Goal: Transaction & Acquisition: Purchase product/service

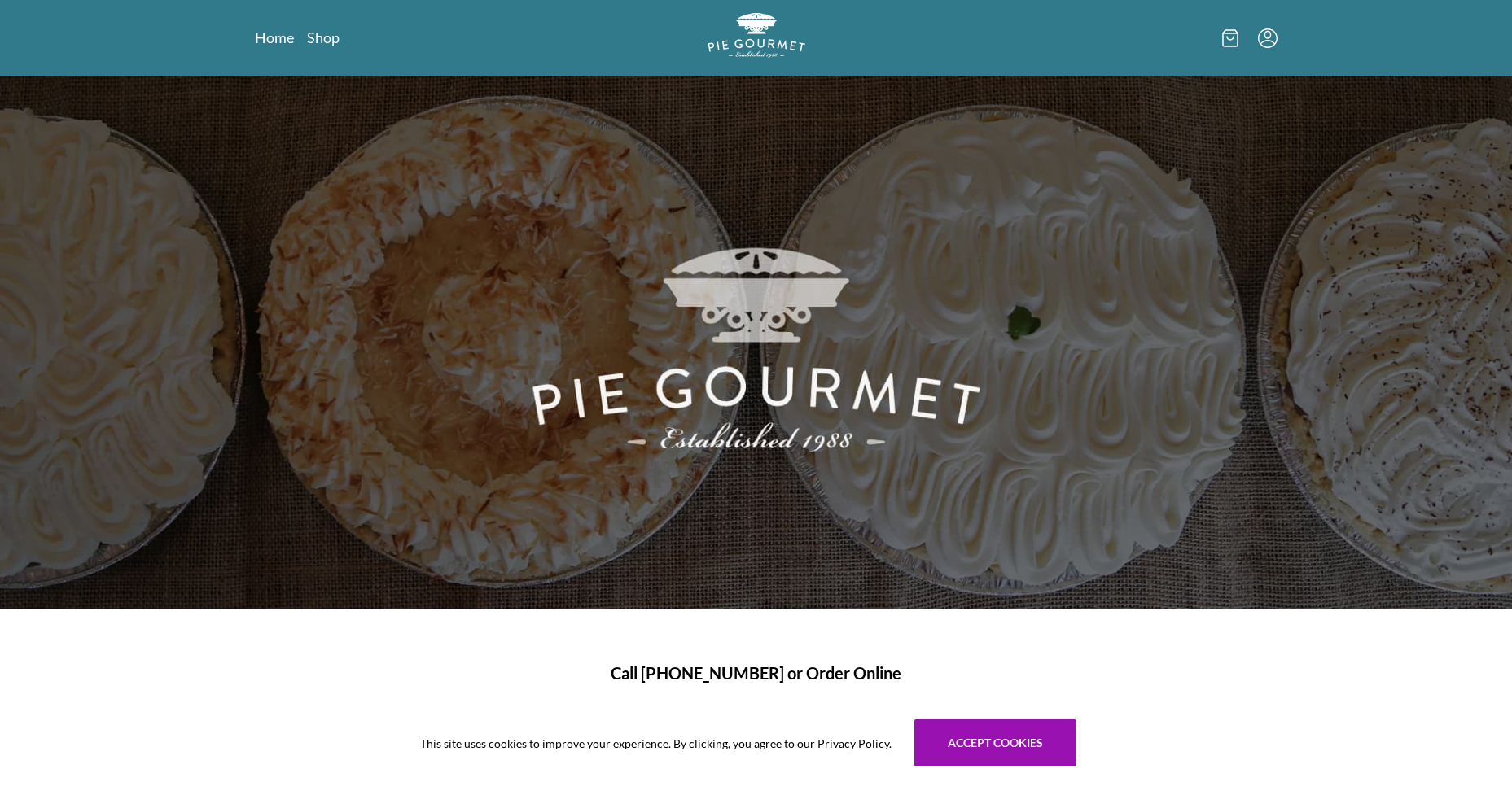
scroll to position [118, 0]
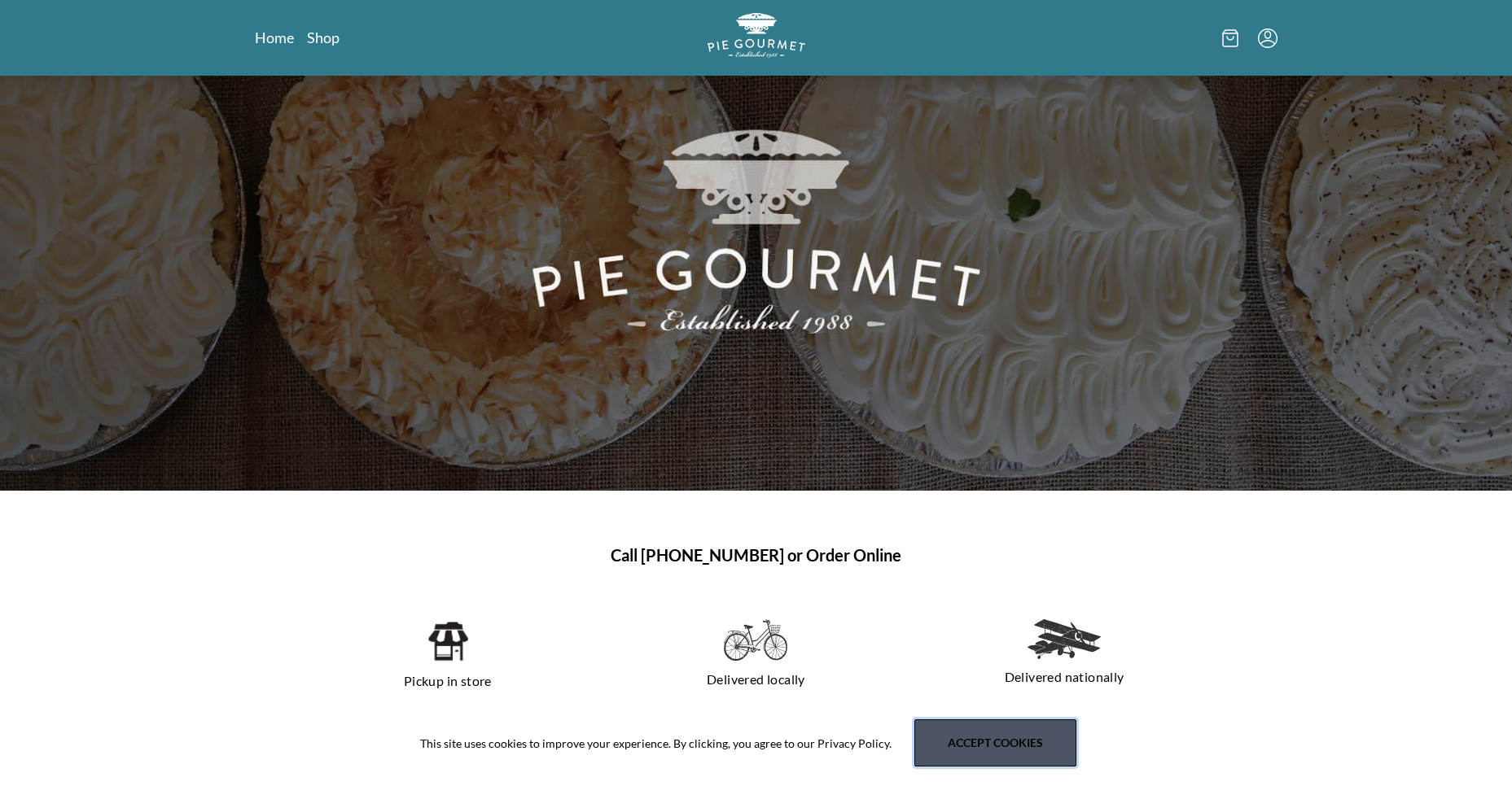
click at [1016, 742] on button "Accept cookies" at bounding box center [996, 743] width 162 height 47
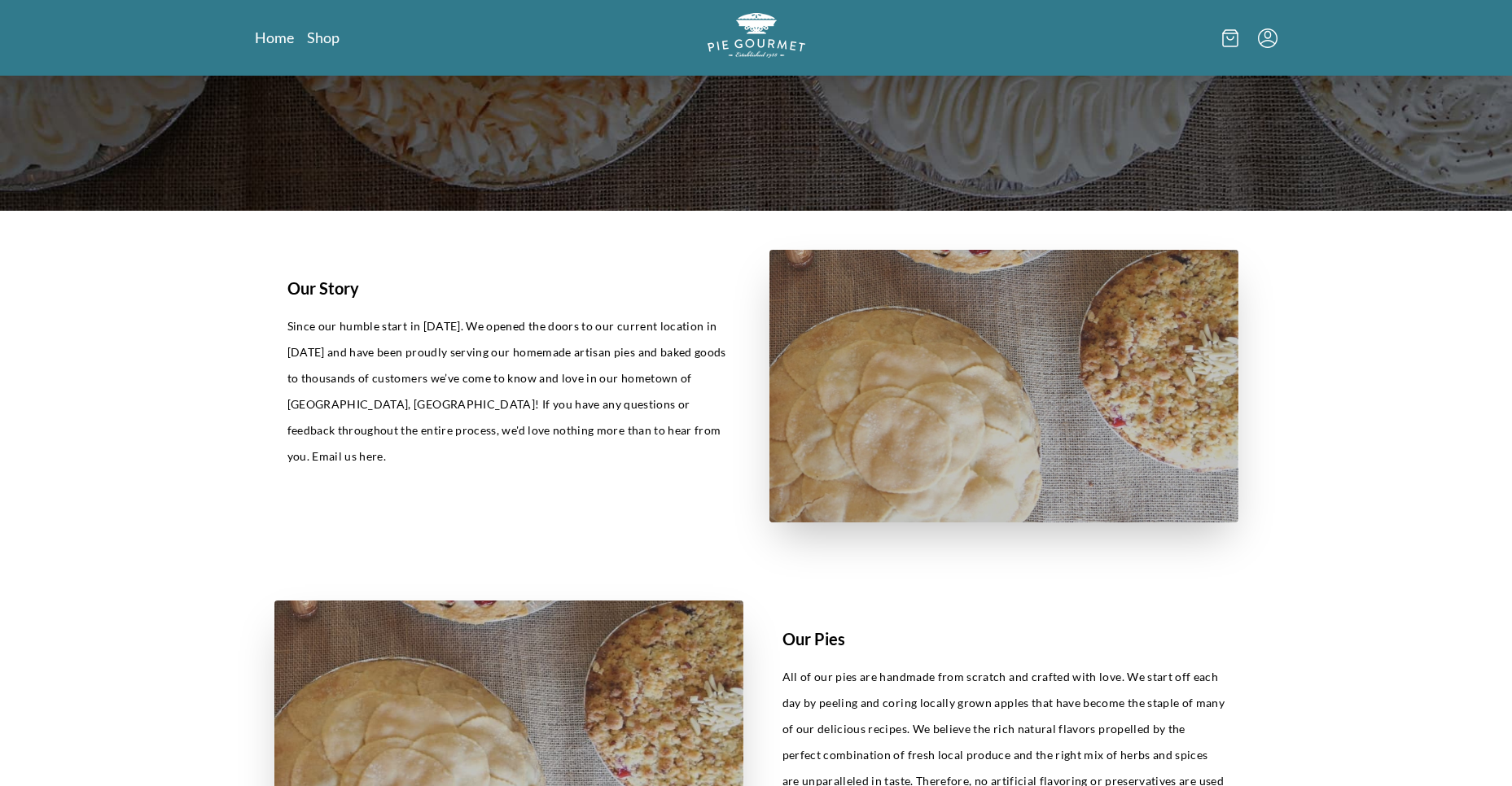
scroll to position [0, 0]
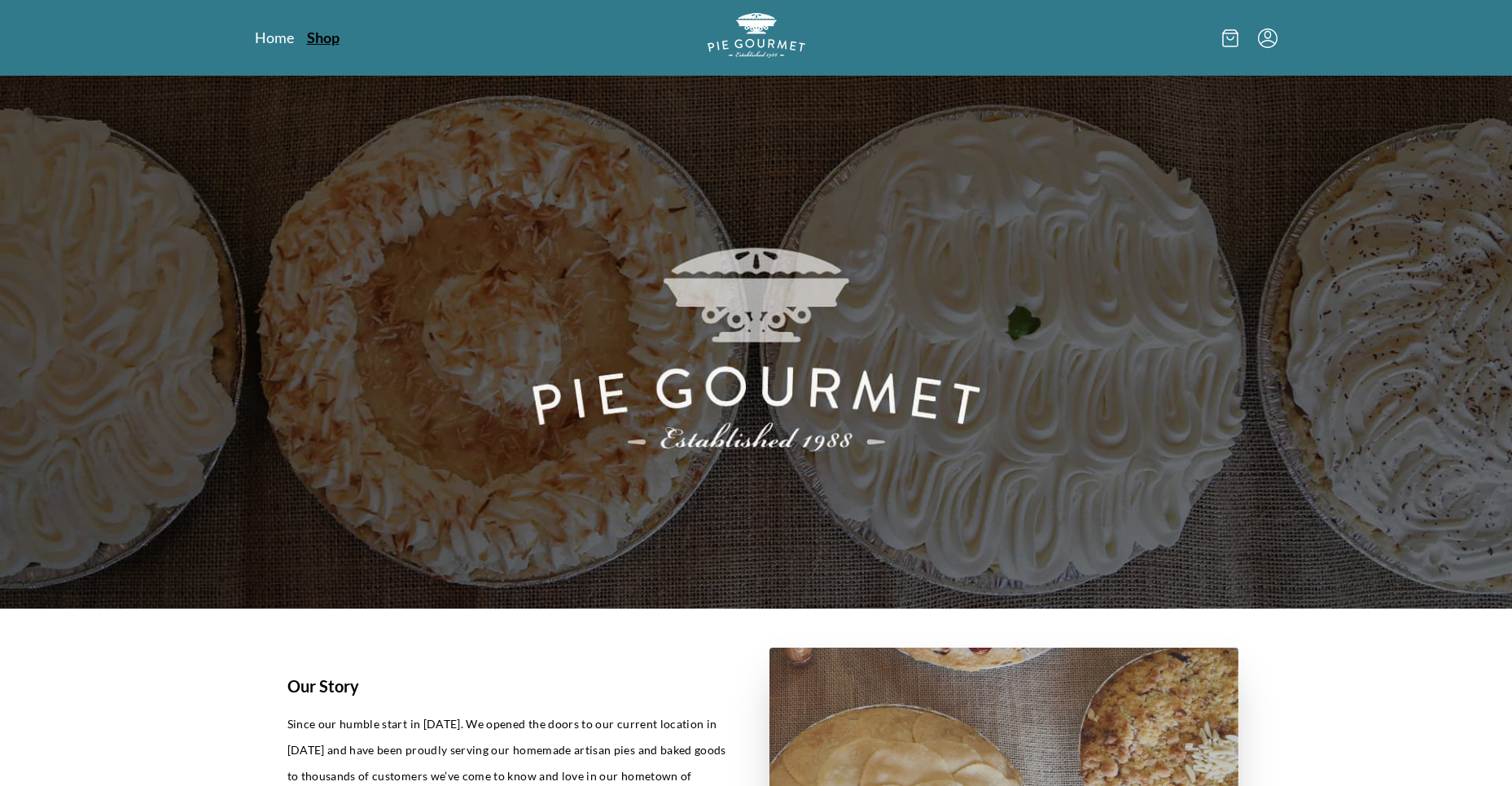
click at [327, 37] on link "Shop" at bounding box center [322, 37] width 32 height 19
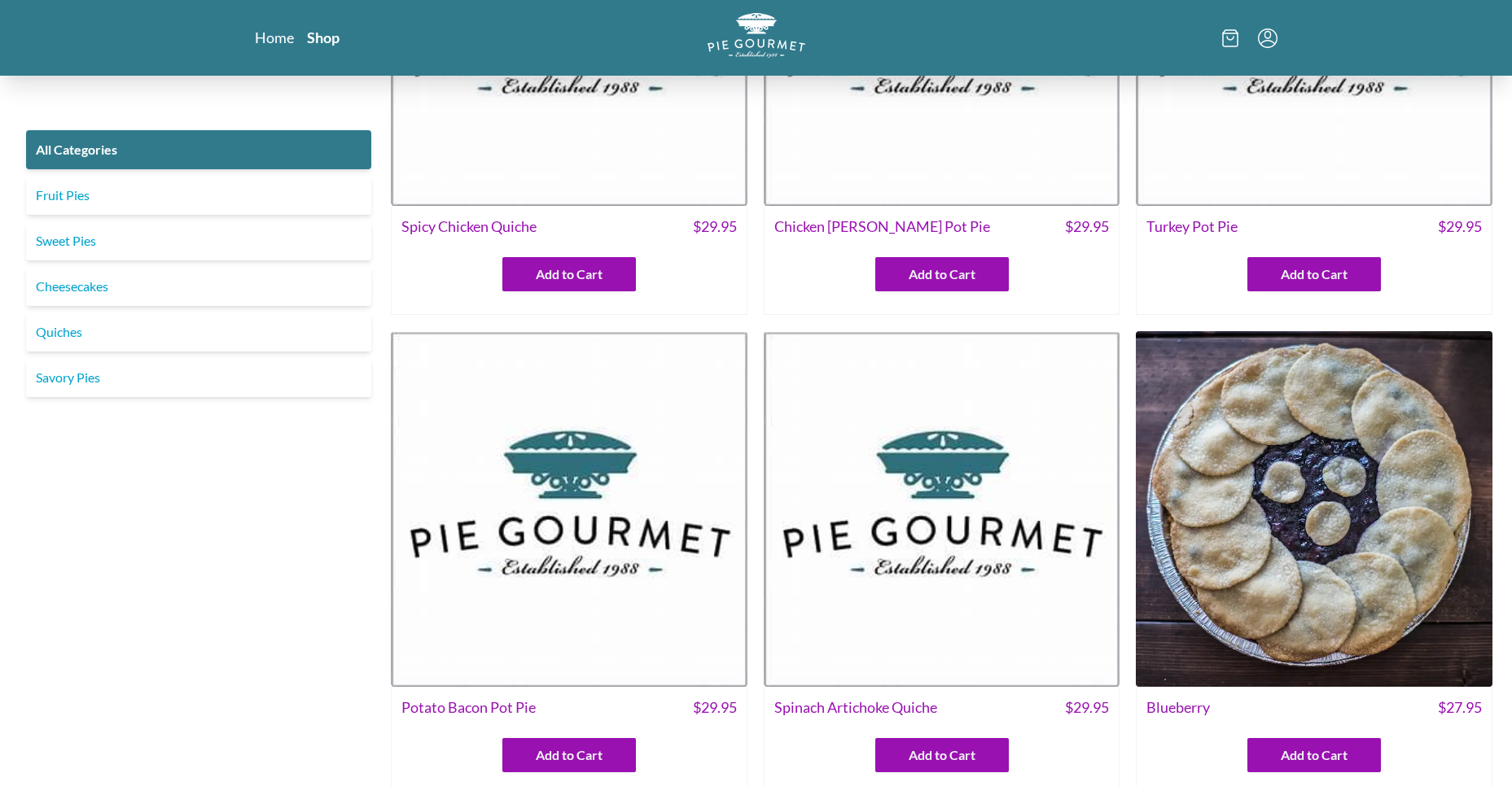
scroll to position [472, 0]
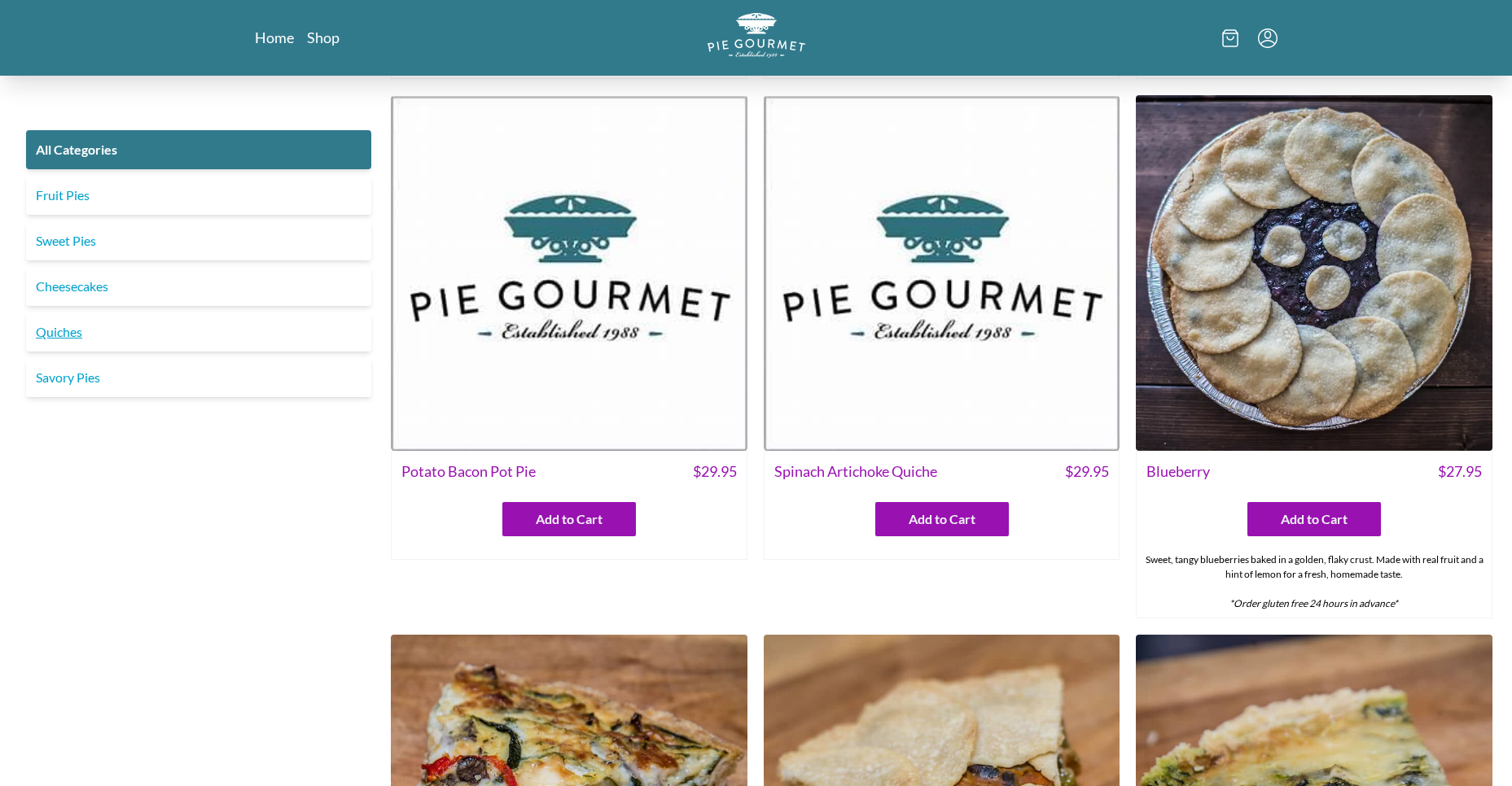
click at [62, 329] on link "Quiches" at bounding box center [198, 331] width 345 height 39
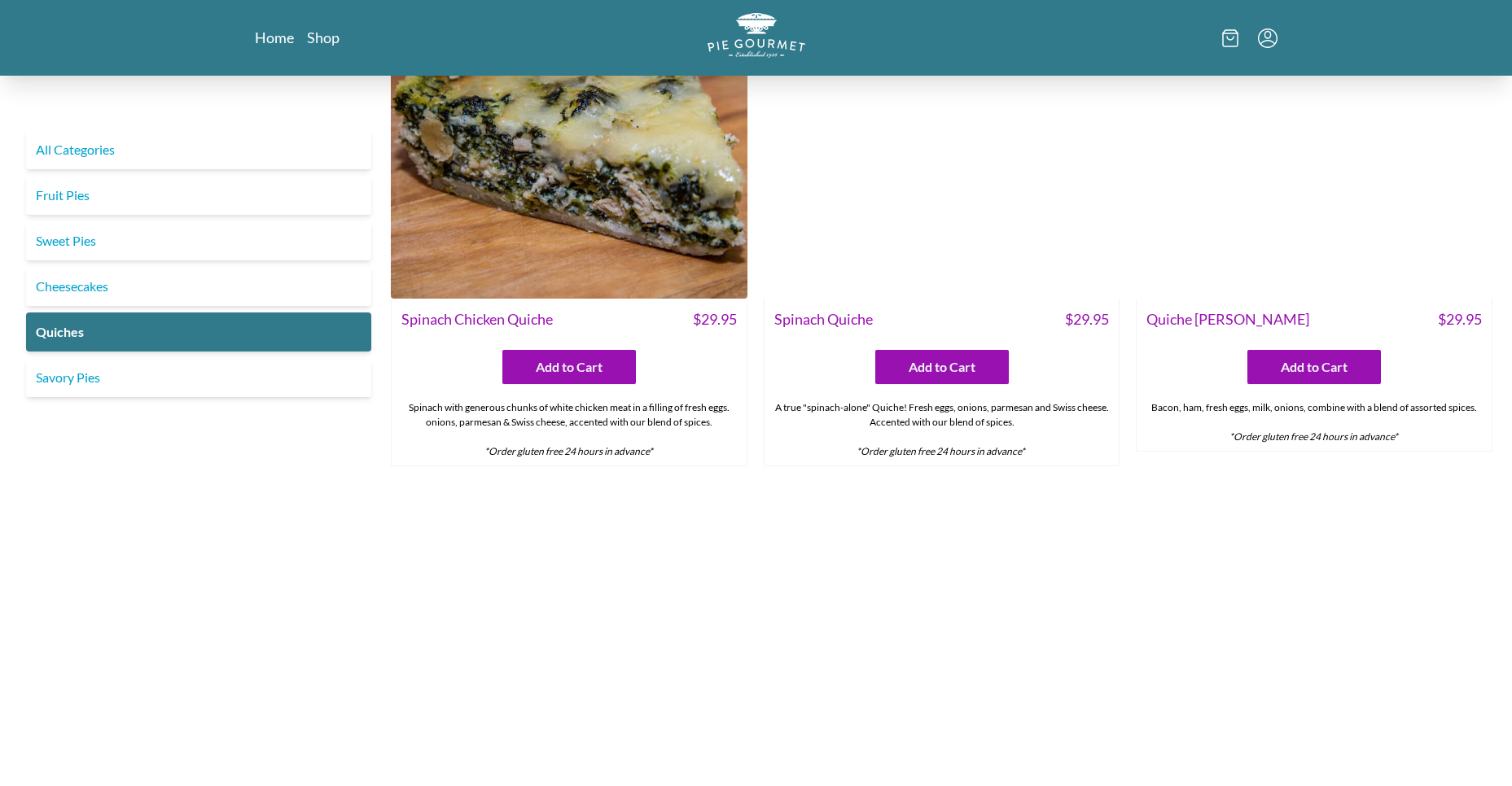
scroll to position [943, 0]
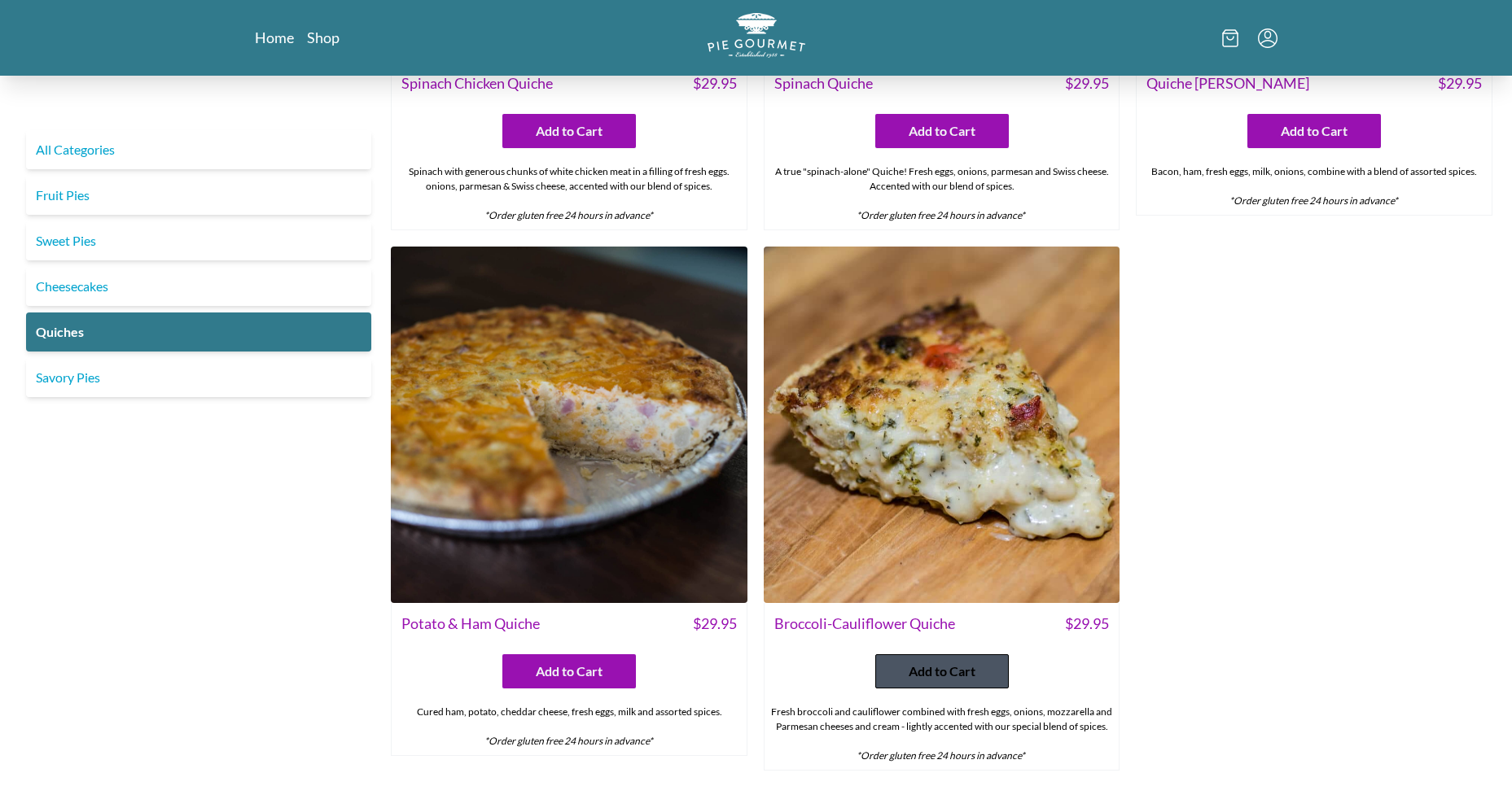
click at [939, 674] on span "Add to Cart" at bounding box center [942, 671] width 67 height 19
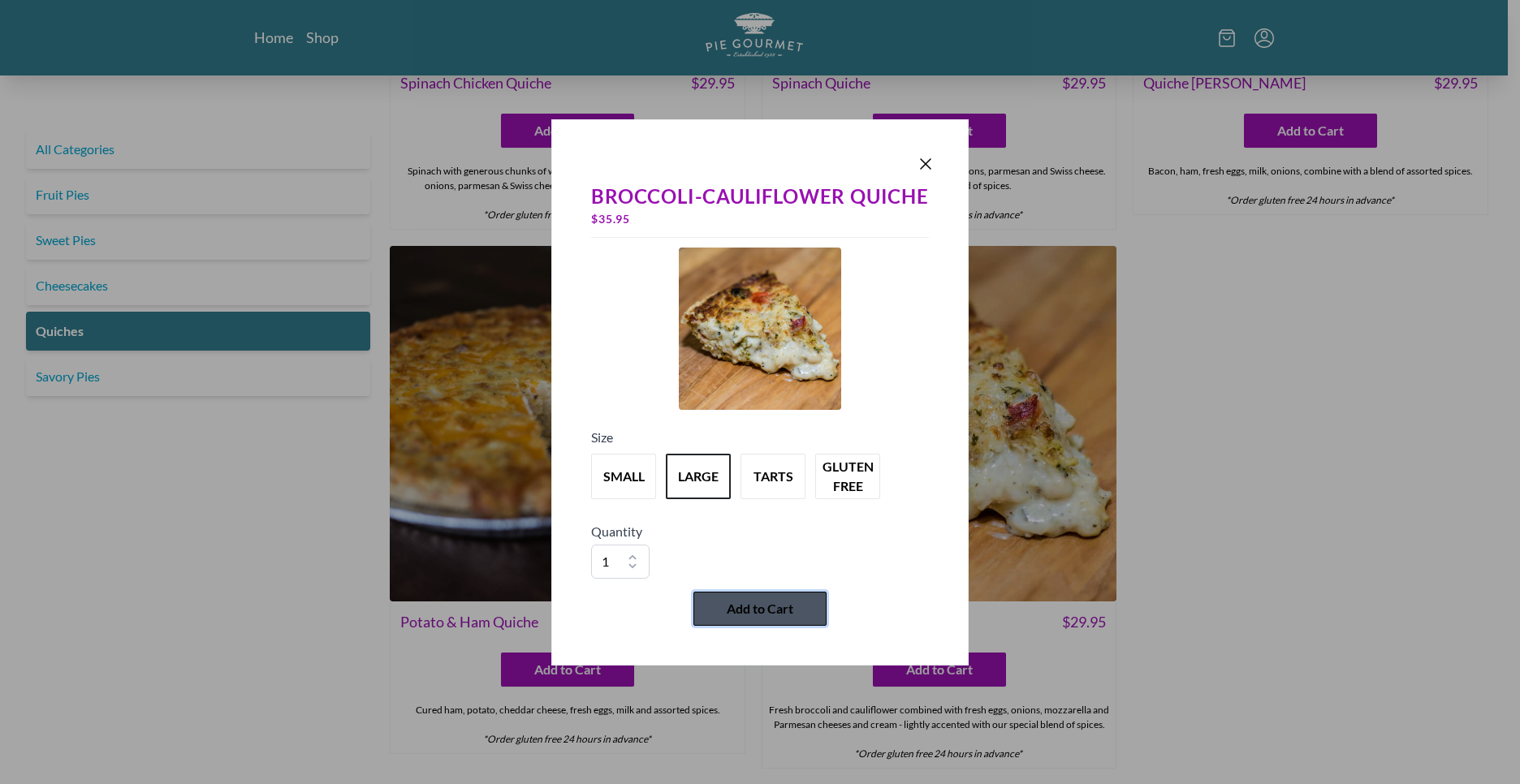
click at [747, 611] on span "Add to Cart" at bounding box center [760, 608] width 66 height 19
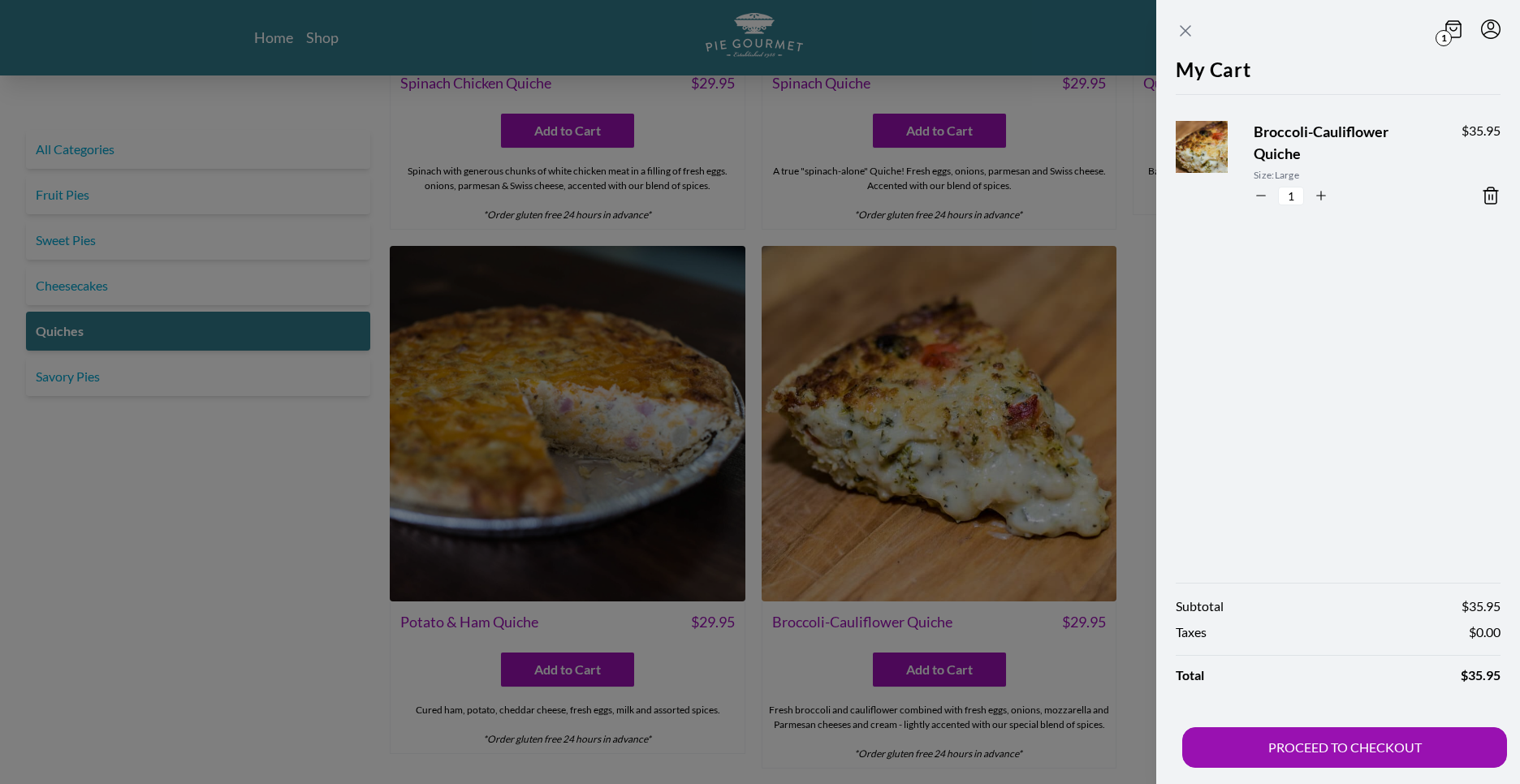
click at [1177, 28] on icon "Close panel" at bounding box center [1184, 30] width 19 height 19
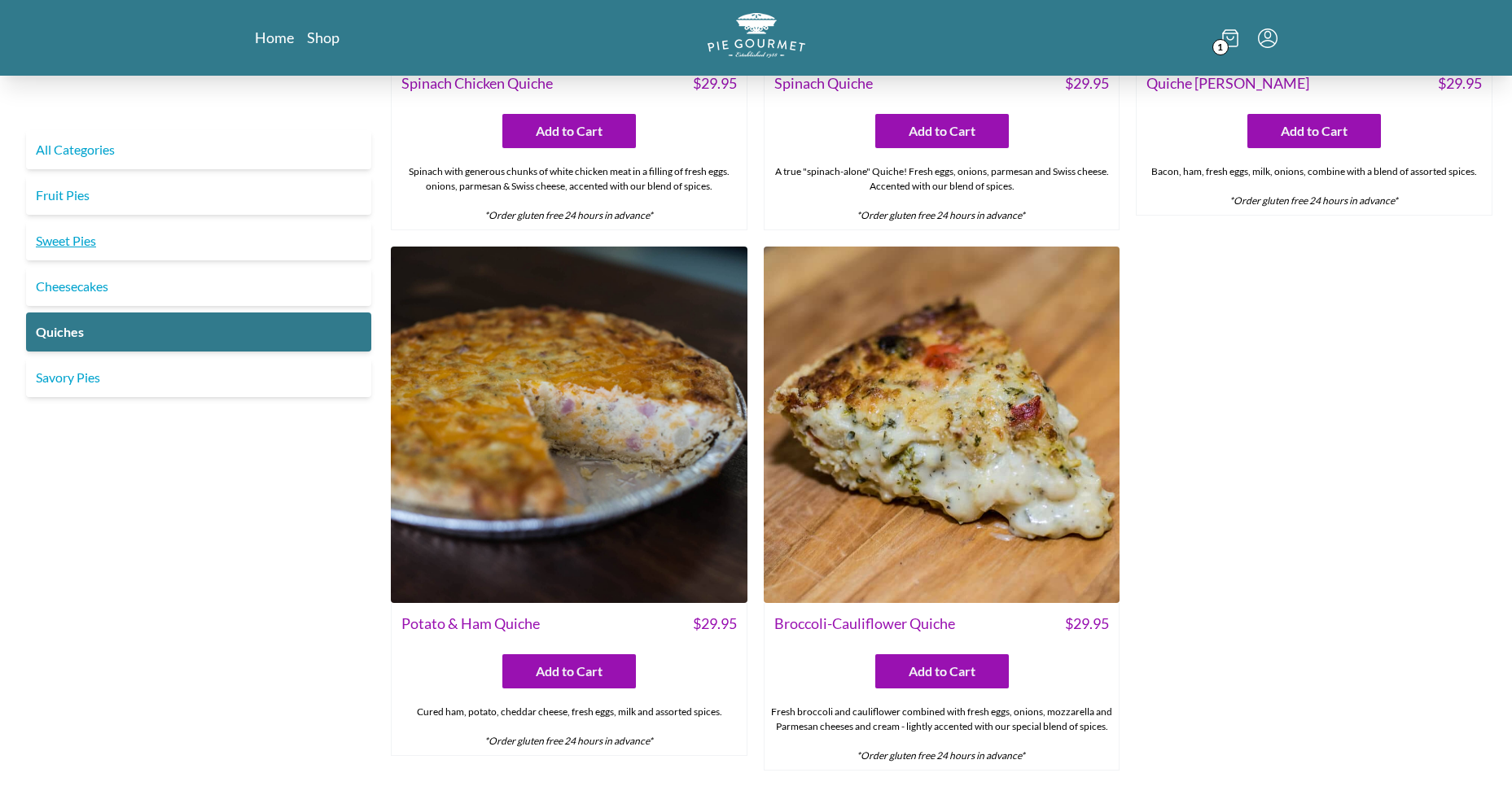
click at [77, 238] on link "Sweet Pies" at bounding box center [198, 241] width 345 height 39
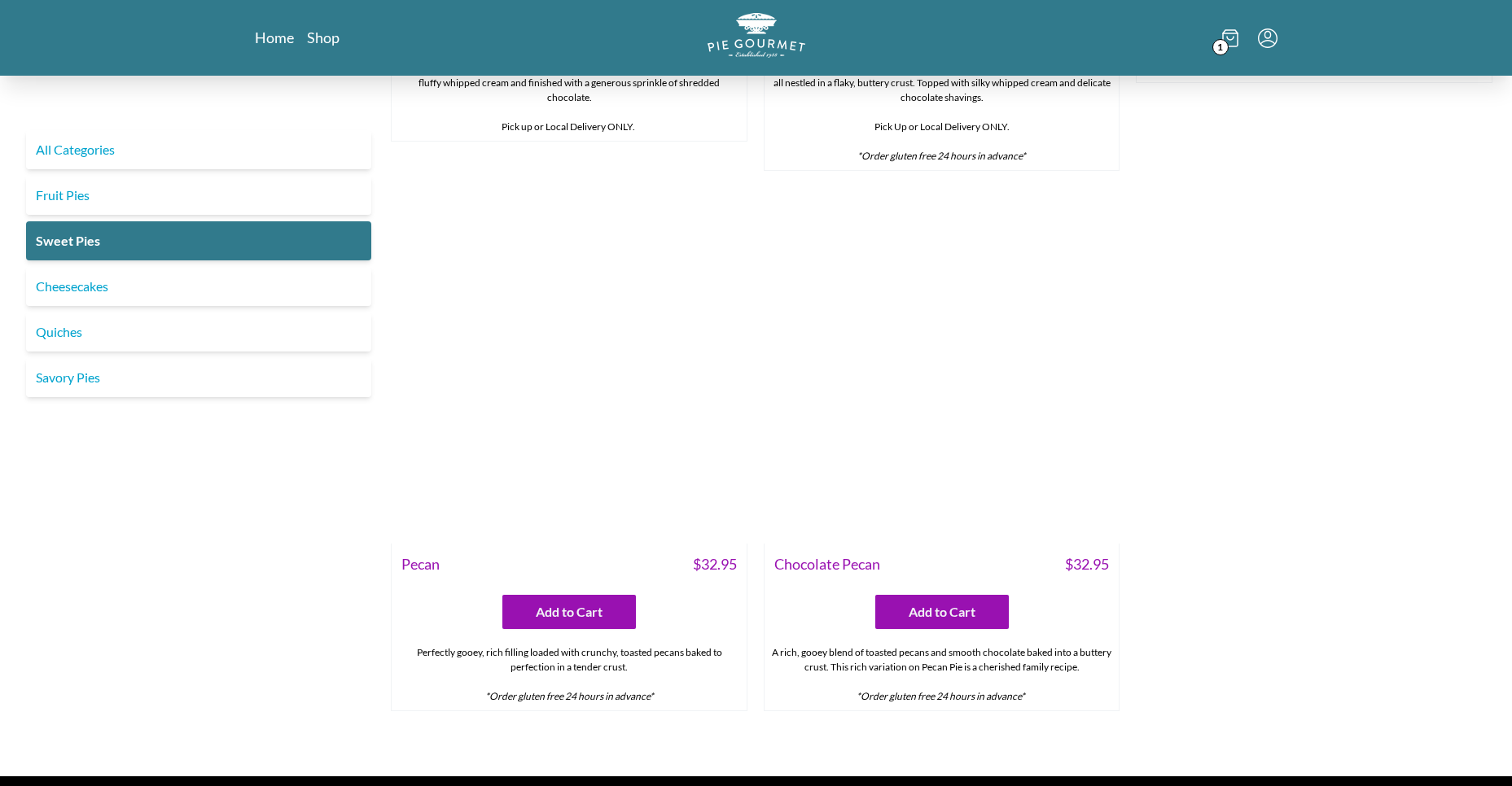
scroll to position [472, 0]
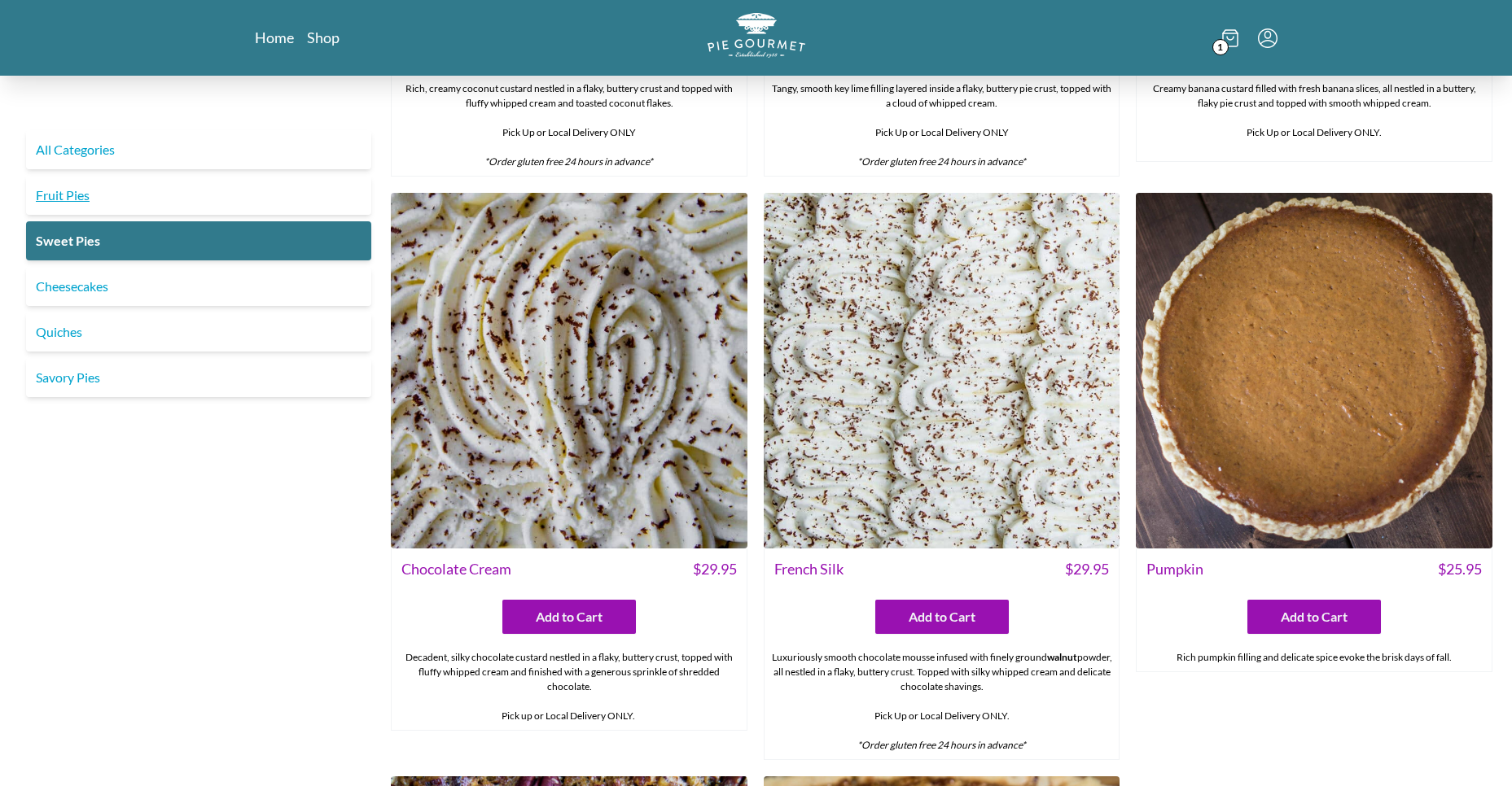
click at [56, 201] on link "Fruit Pies" at bounding box center [198, 195] width 345 height 39
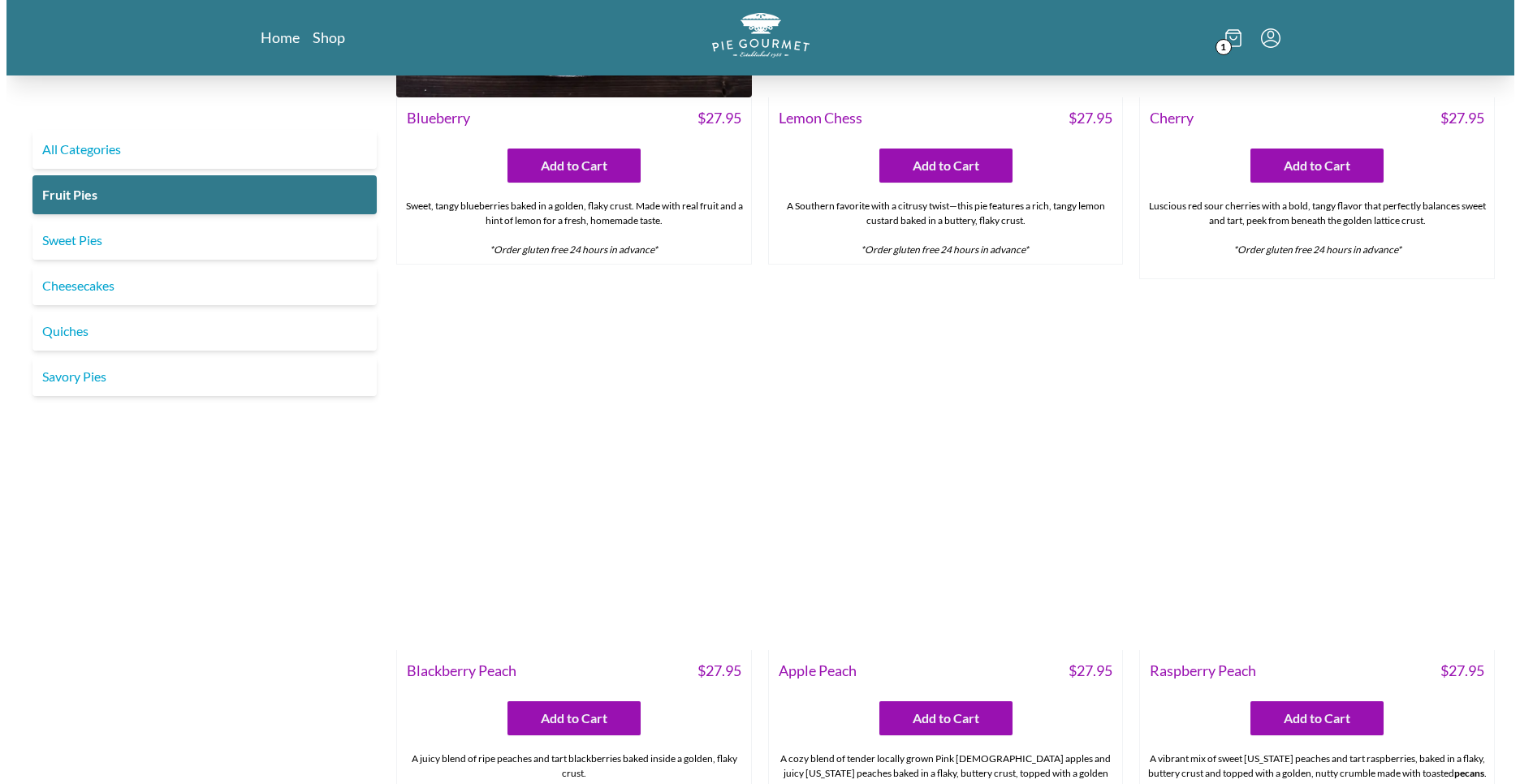
scroll to position [471, 0]
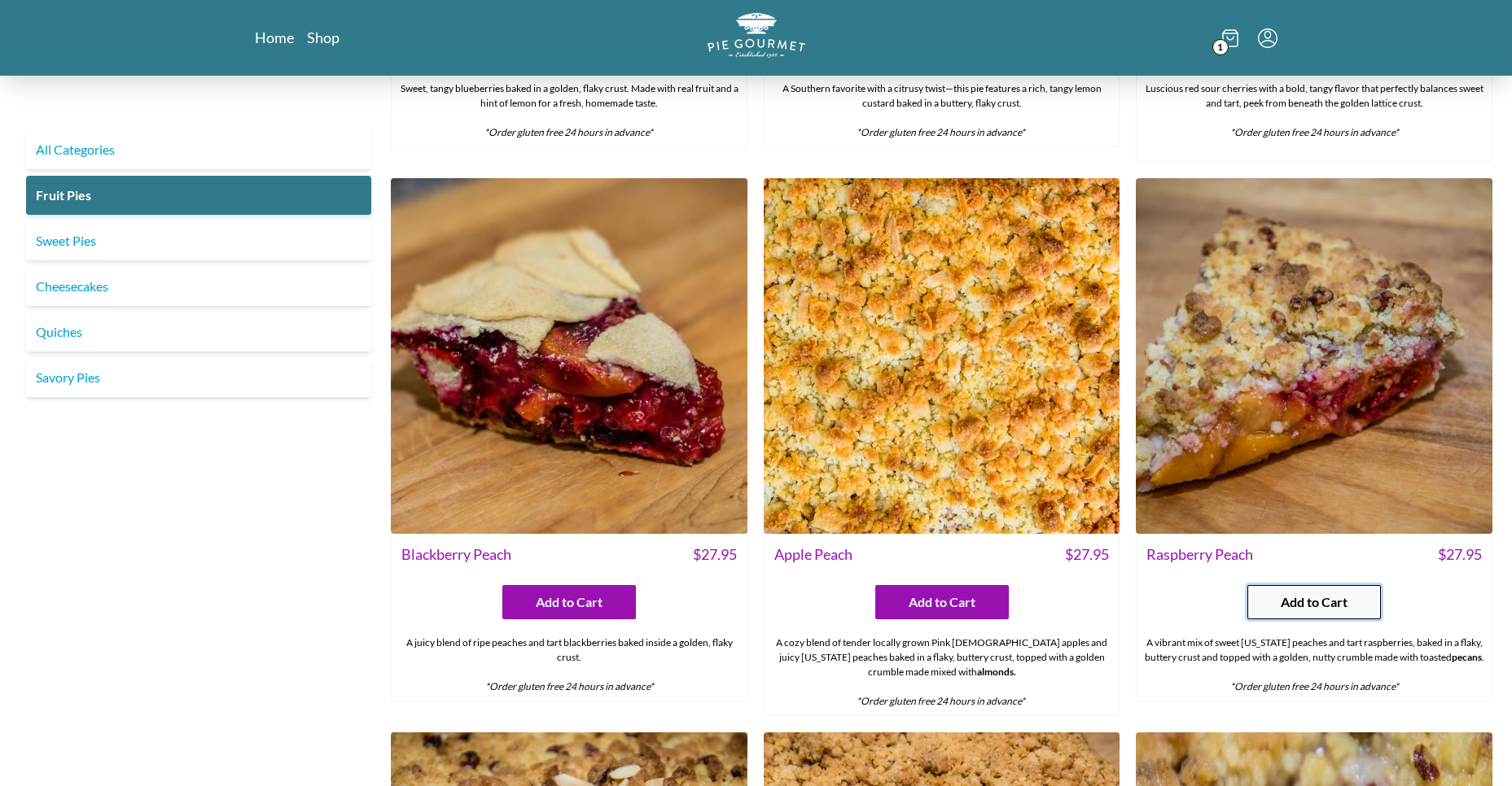
click at [1313, 604] on span "Add to Cart" at bounding box center [1314, 602] width 67 height 19
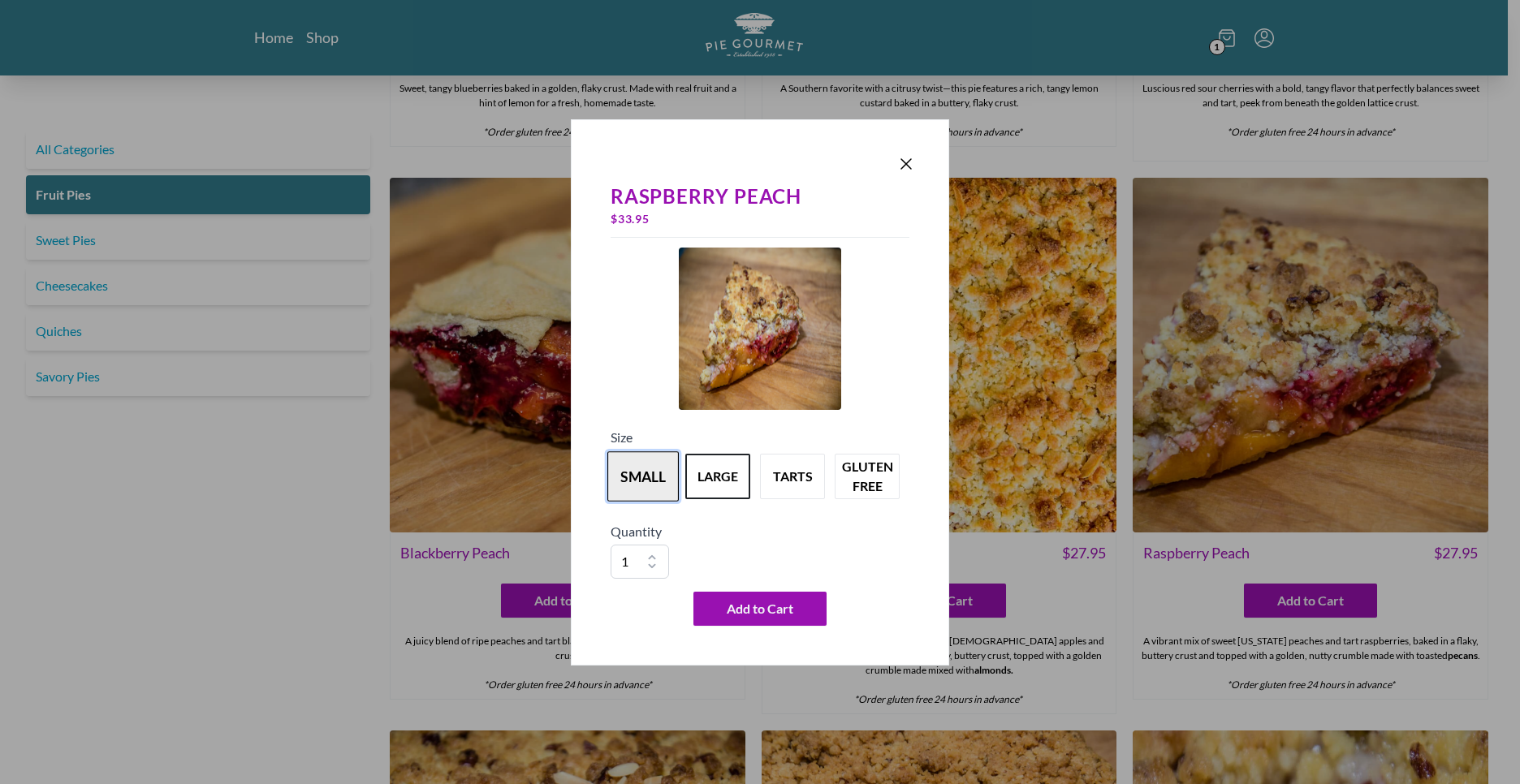
click at [647, 483] on button "small" at bounding box center [643, 476] width 71 height 51
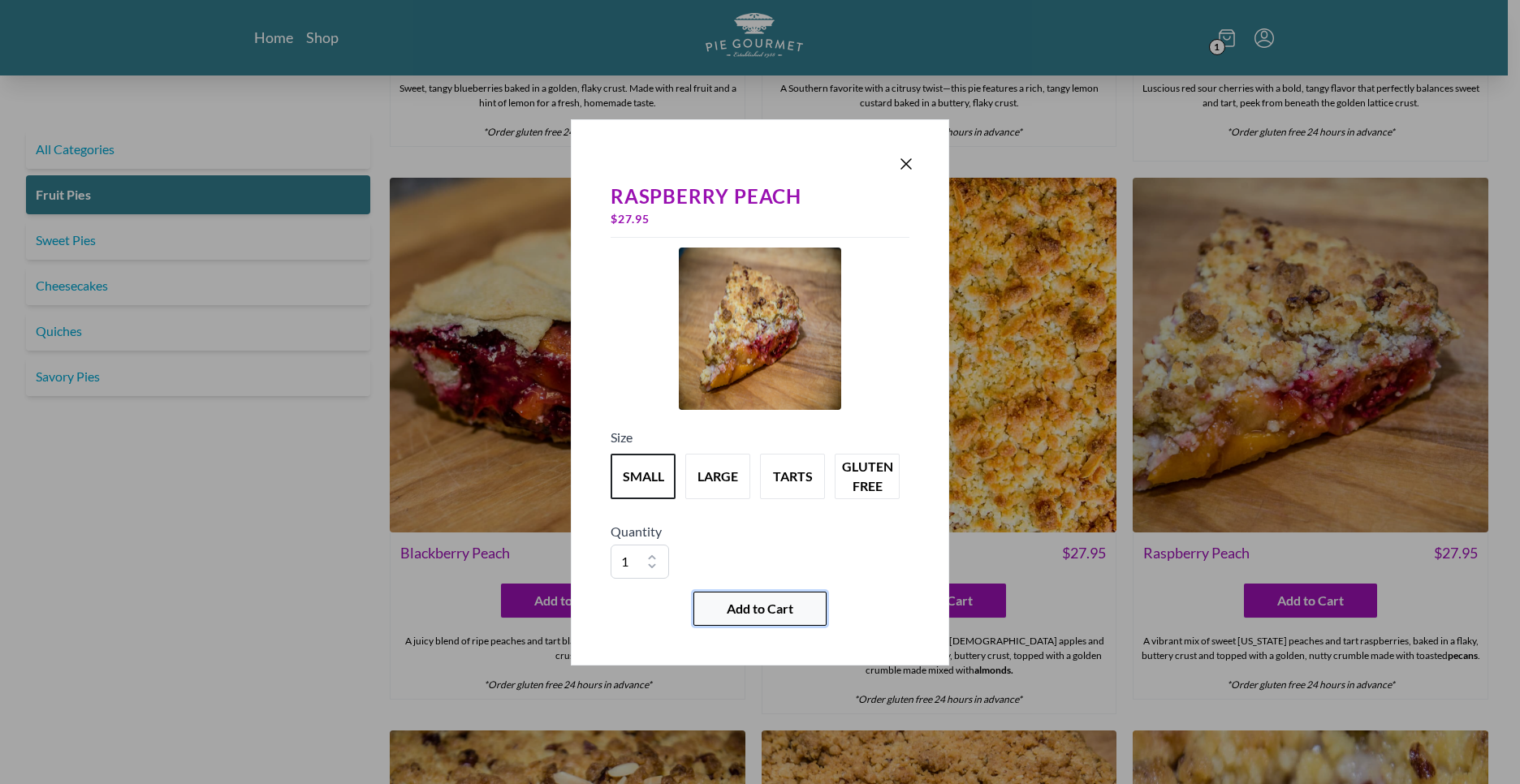
click at [768, 610] on span "Add to Cart" at bounding box center [760, 608] width 66 height 19
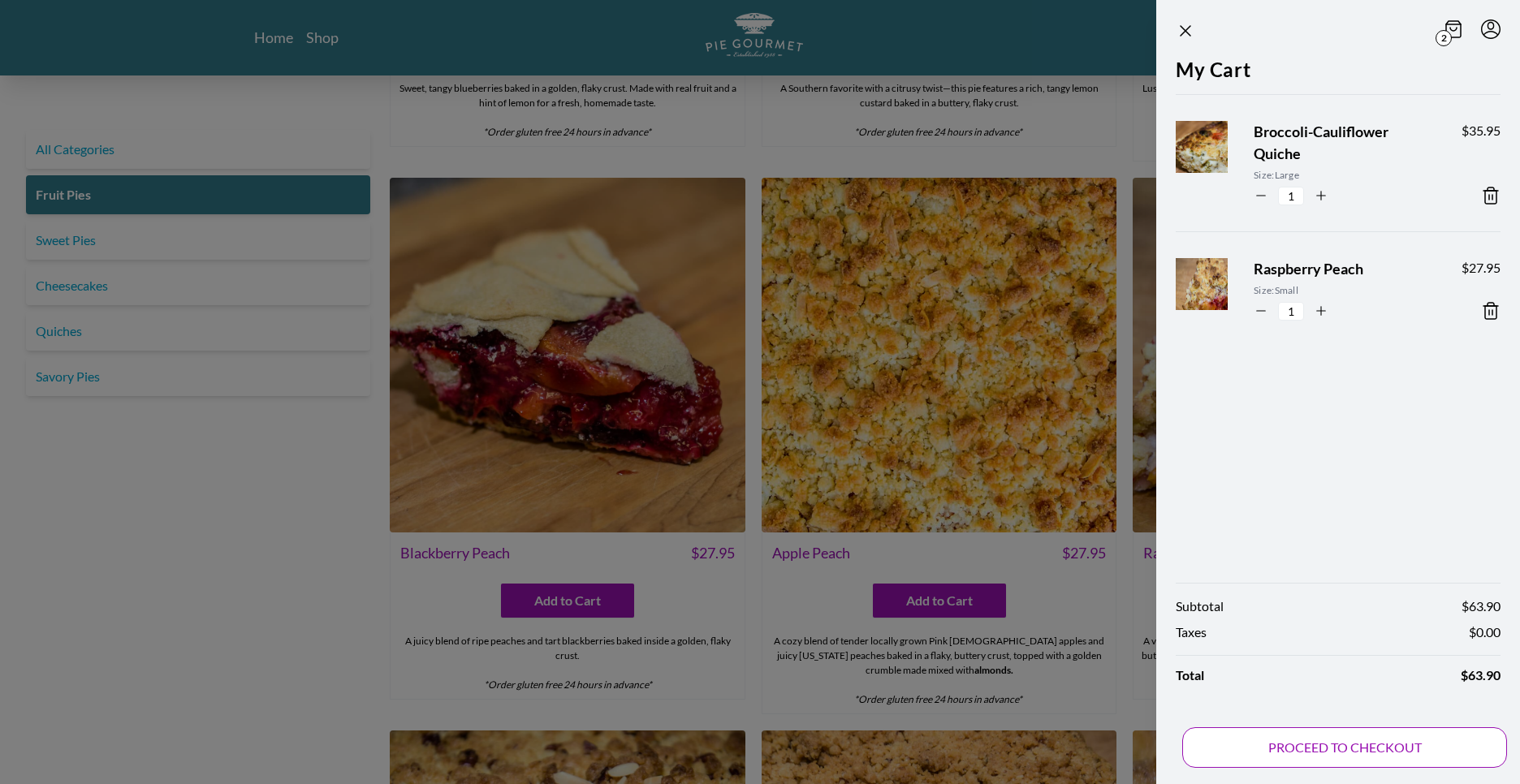
click at [1345, 747] on button "PROCEED TO CHECKOUT" at bounding box center [1344, 747] width 325 height 41
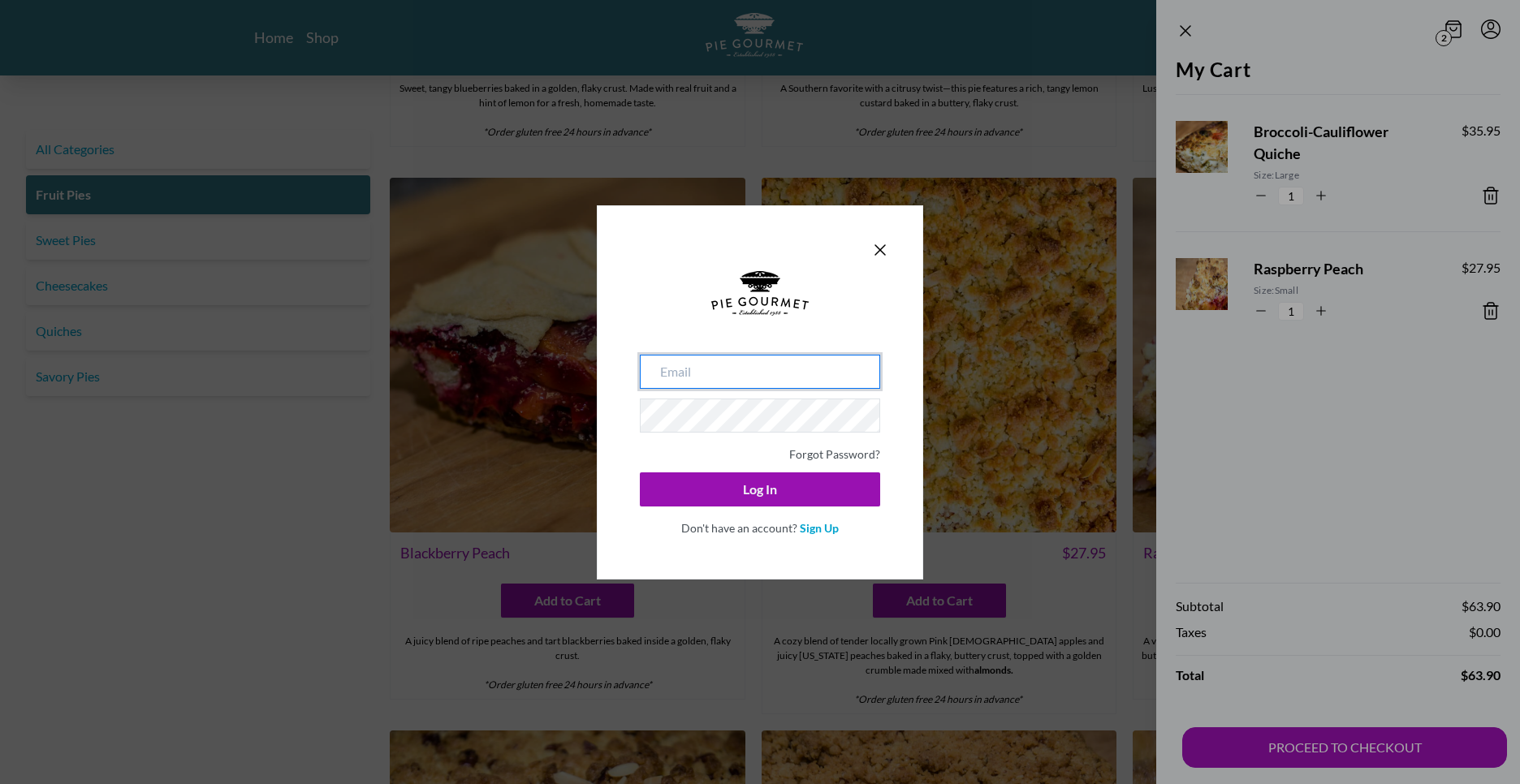
click at [724, 370] on input "email" at bounding box center [759, 371] width 240 height 34
type input "[EMAIL_ADDRESS][DOMAIN_NAME]"
click at [640, 473] on button "Log In" at bounding box center [759, 489] width 240 height 34
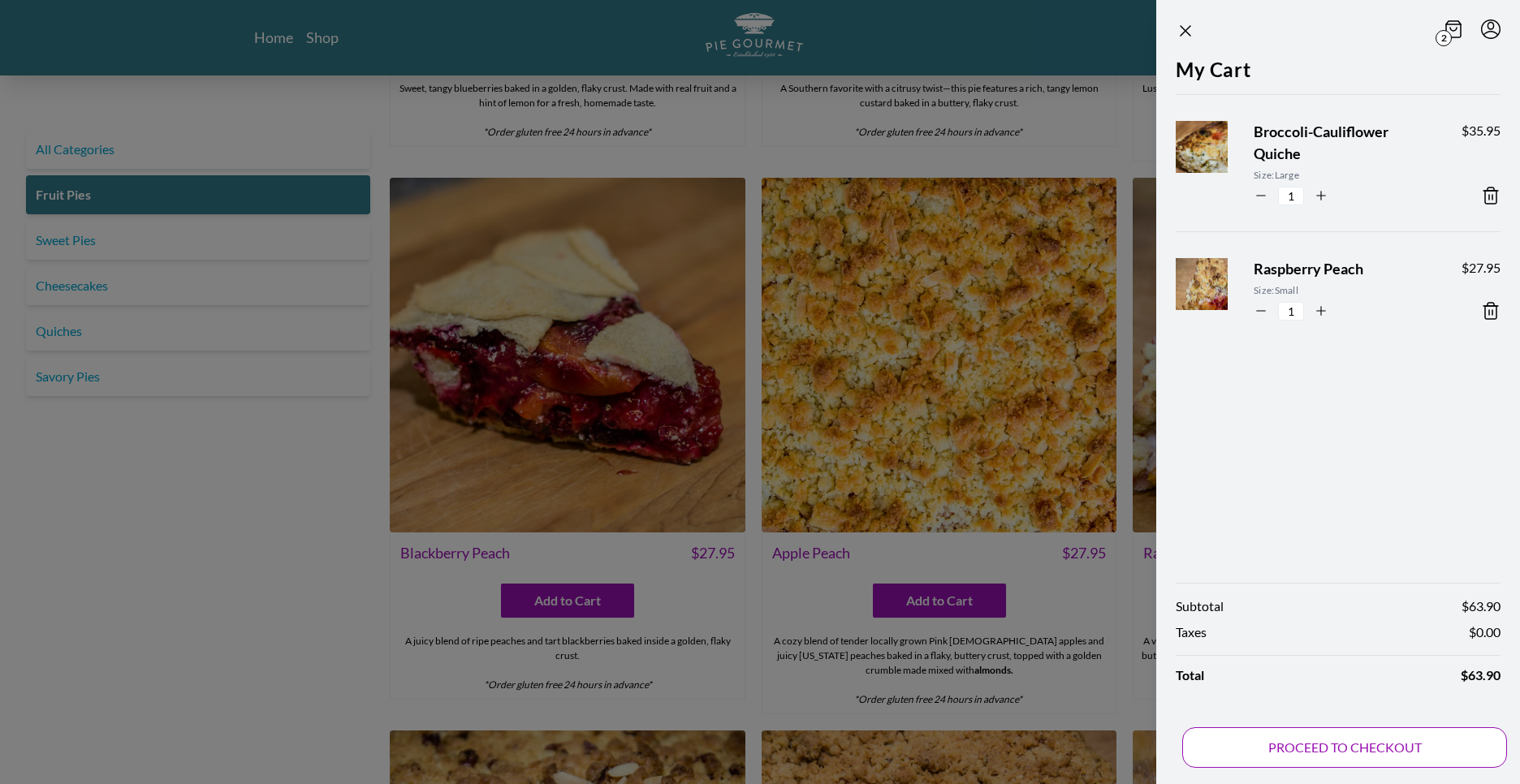
click at [1286, 744] on button "PROCEED TO CHECKOUT" at bounding box center [1344, 747] width 325 height 41
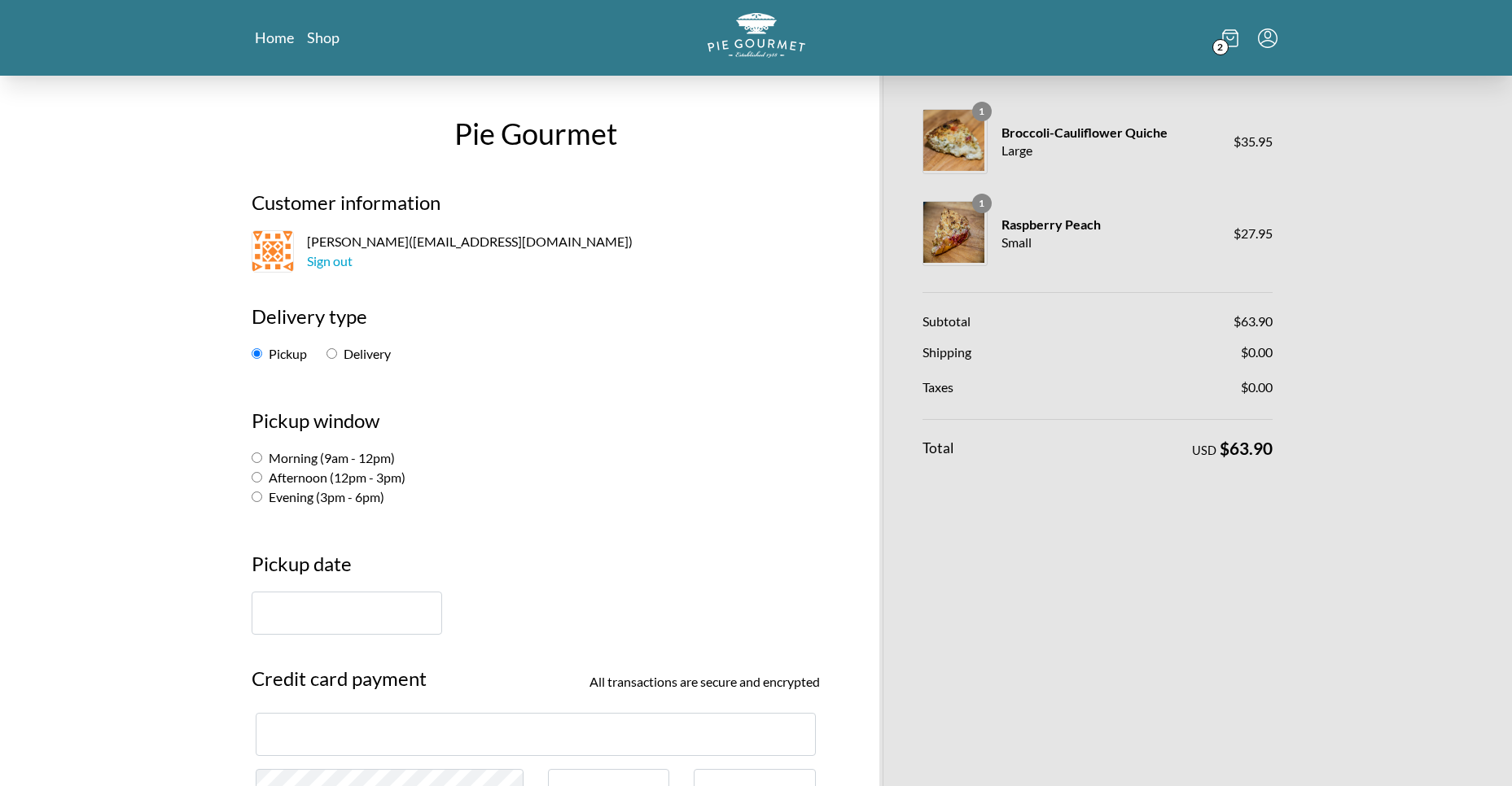
click at [258, 477] on input "Afternoon (12pm - 3pm)" at bounding box center [257, 477] width 11 height 11
radio input "true"
click at [332, 353] on input "Delivery" at bounding box center [332, 353] width 11 height 11
radio input "true"
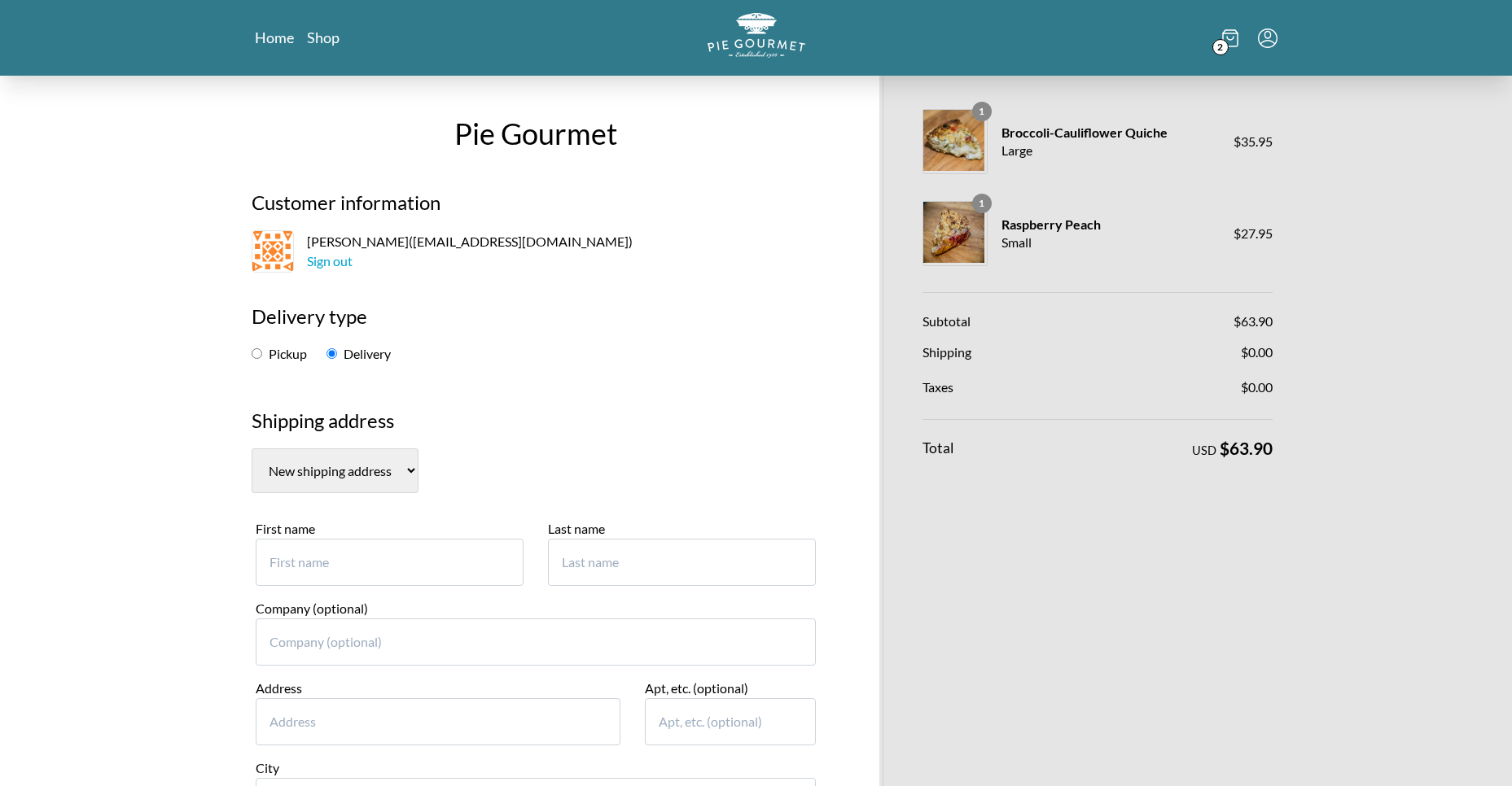
click at [342, 560] on input "First name" at bounding box center [390, 562] width 268 height 47
type input "[PERSON_NAME]"
type input "[STREET_ADDRESS][PERSON_NAME]"
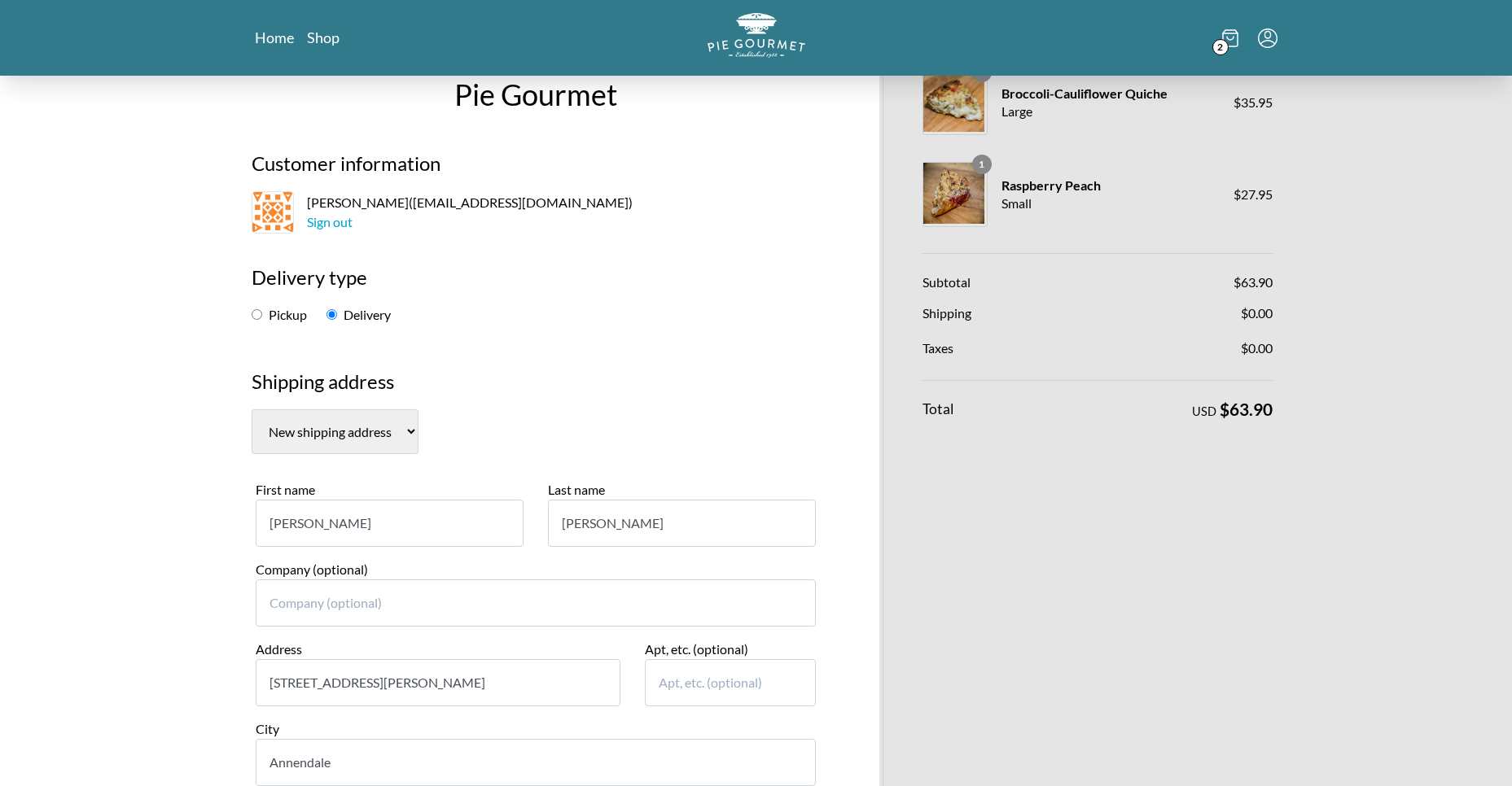
type input "Annendale"
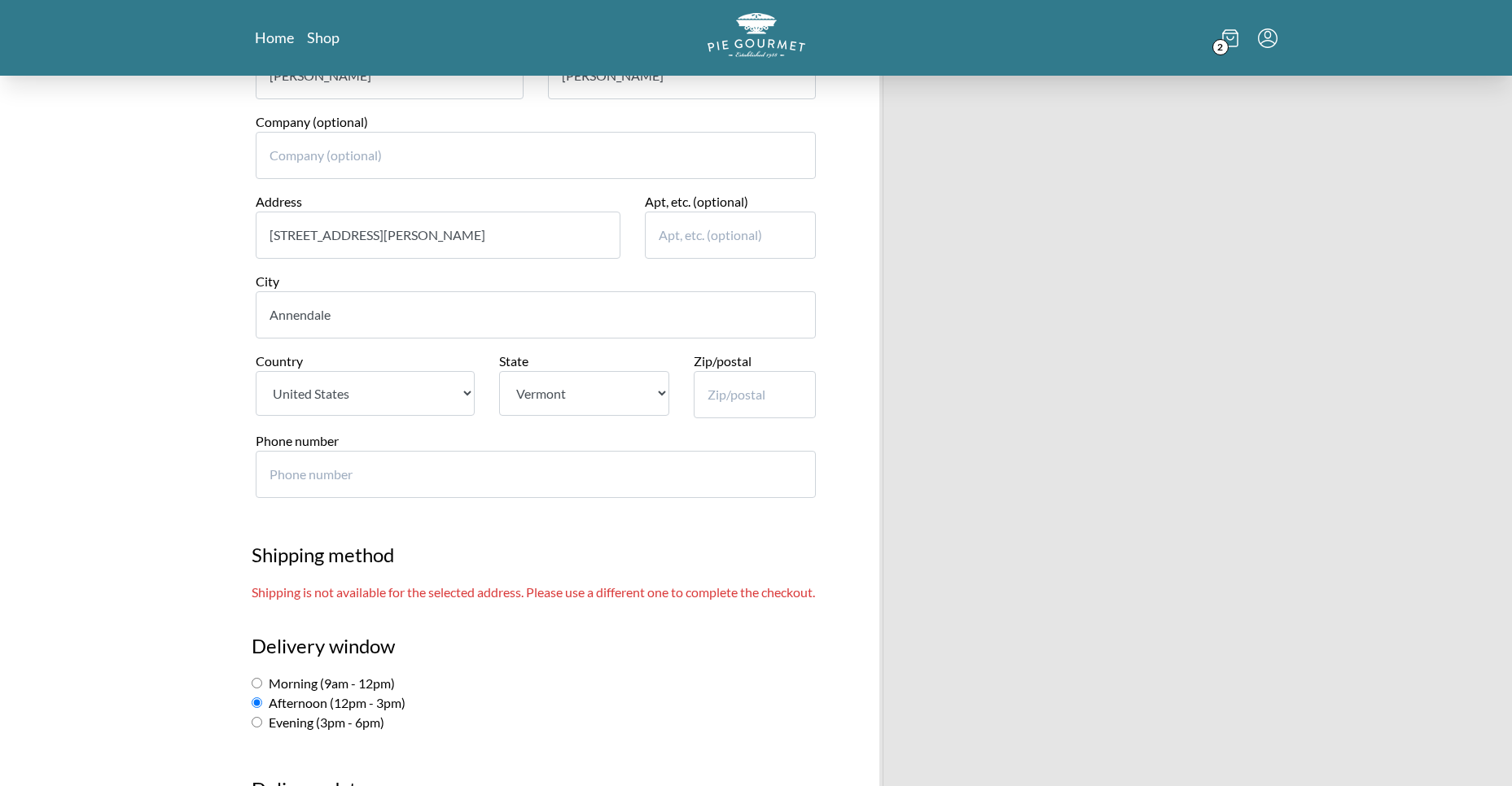
select select "VA"
type input "22003"
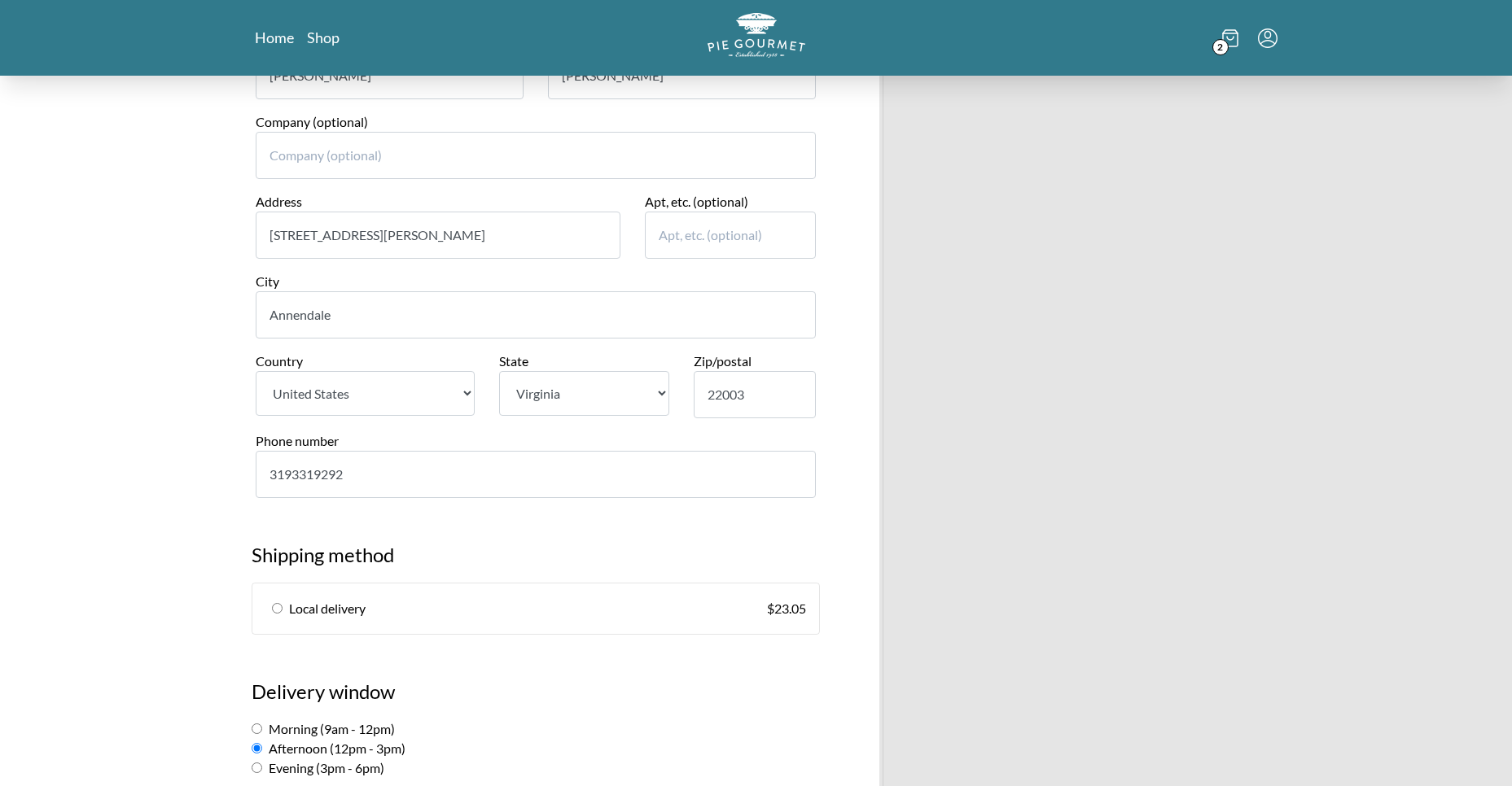
type input "3193319292"
click at [277, 608] on input "radio" at bounding box center [277, 608] width 11 height 11
radio input "true"
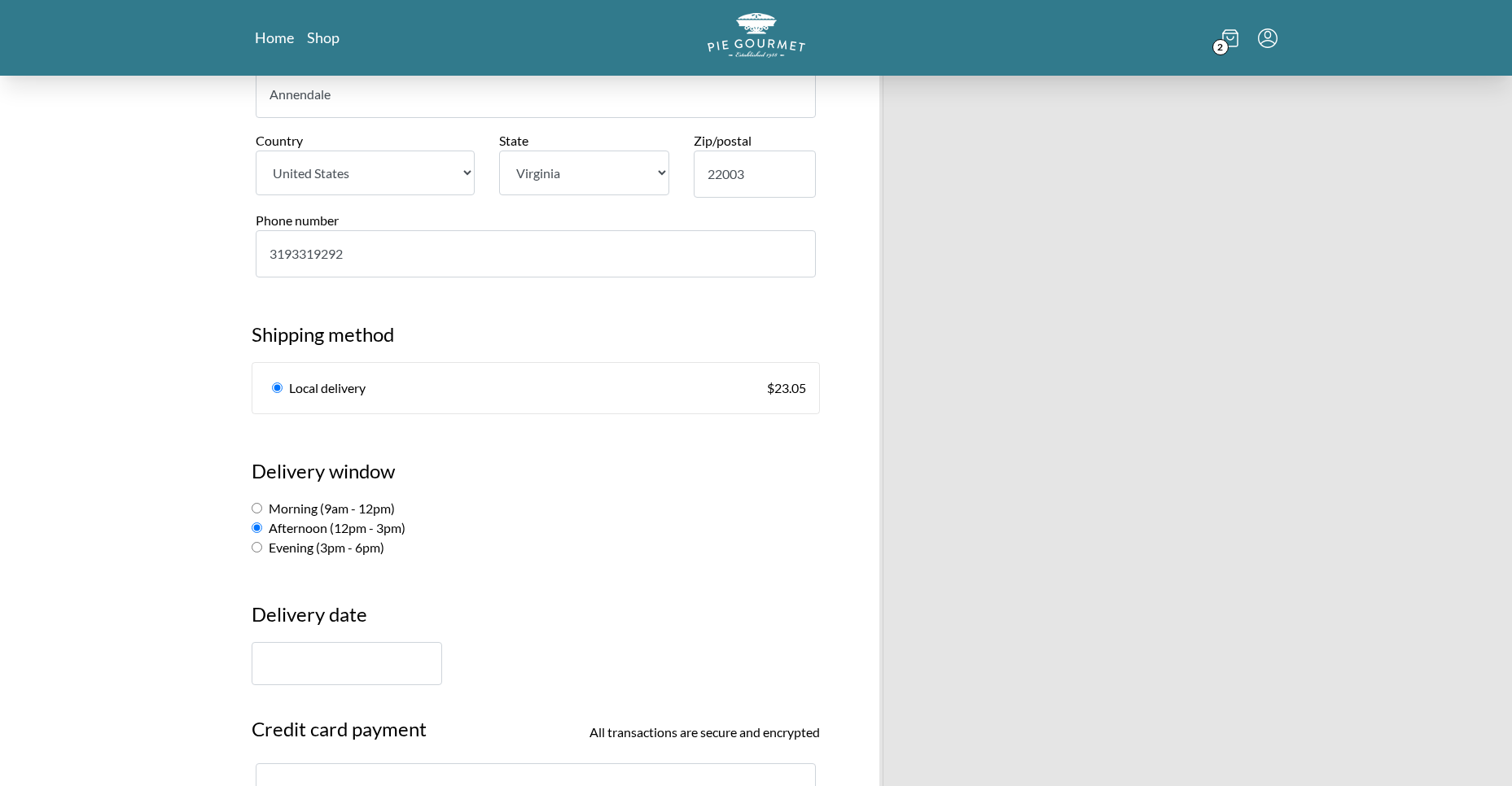
scroll to position [943, 0]
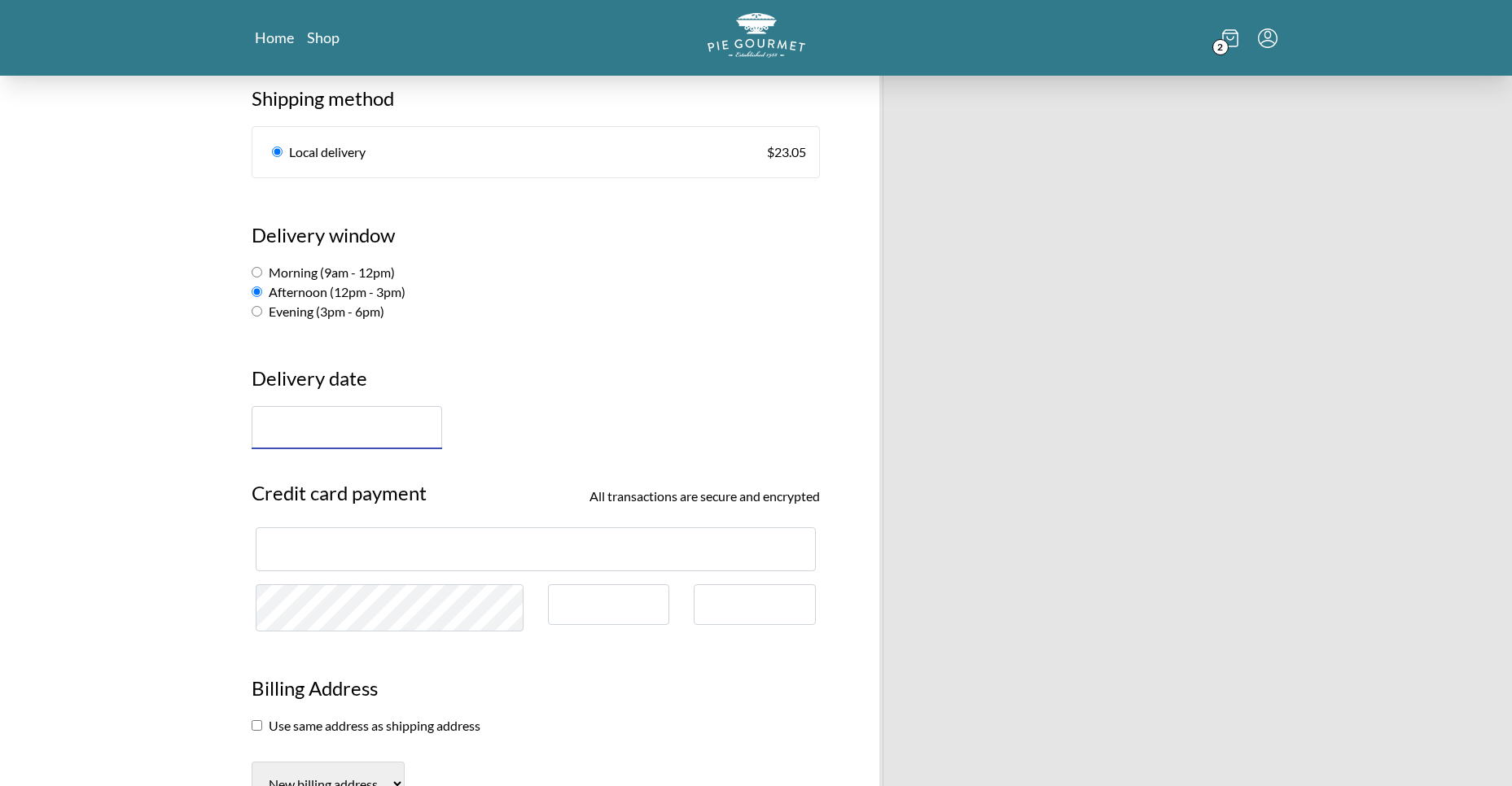
click at [337, 435] on input "text" at bounding box center [347, 428] width 191 height 43
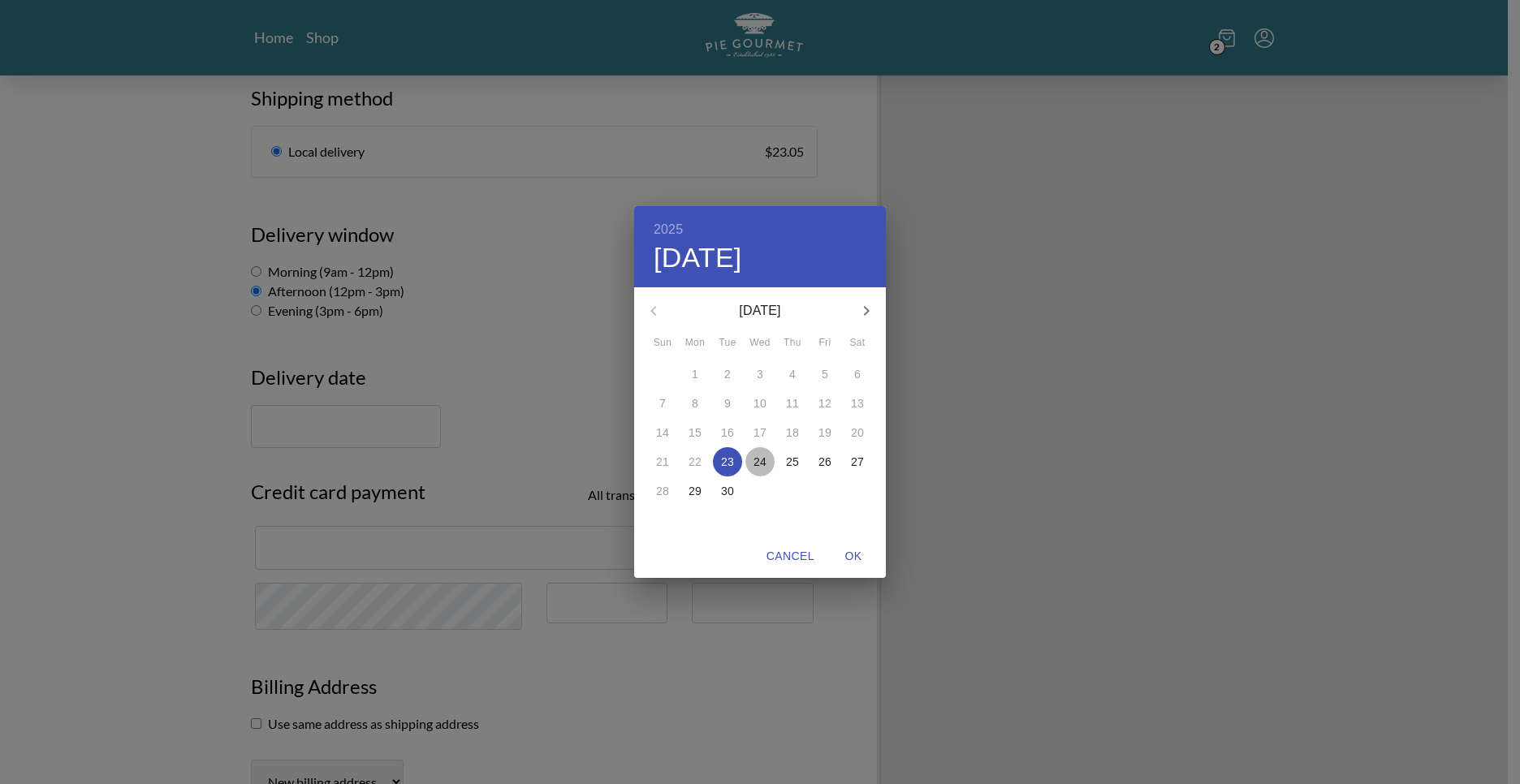
click at [758, 458] on p "24" at bounding box center [760, 462] width 13 height 17
click at [852, 551] on span "OK" at bounding box center [853, 556] width 39 height 20
type input "[DATE]"
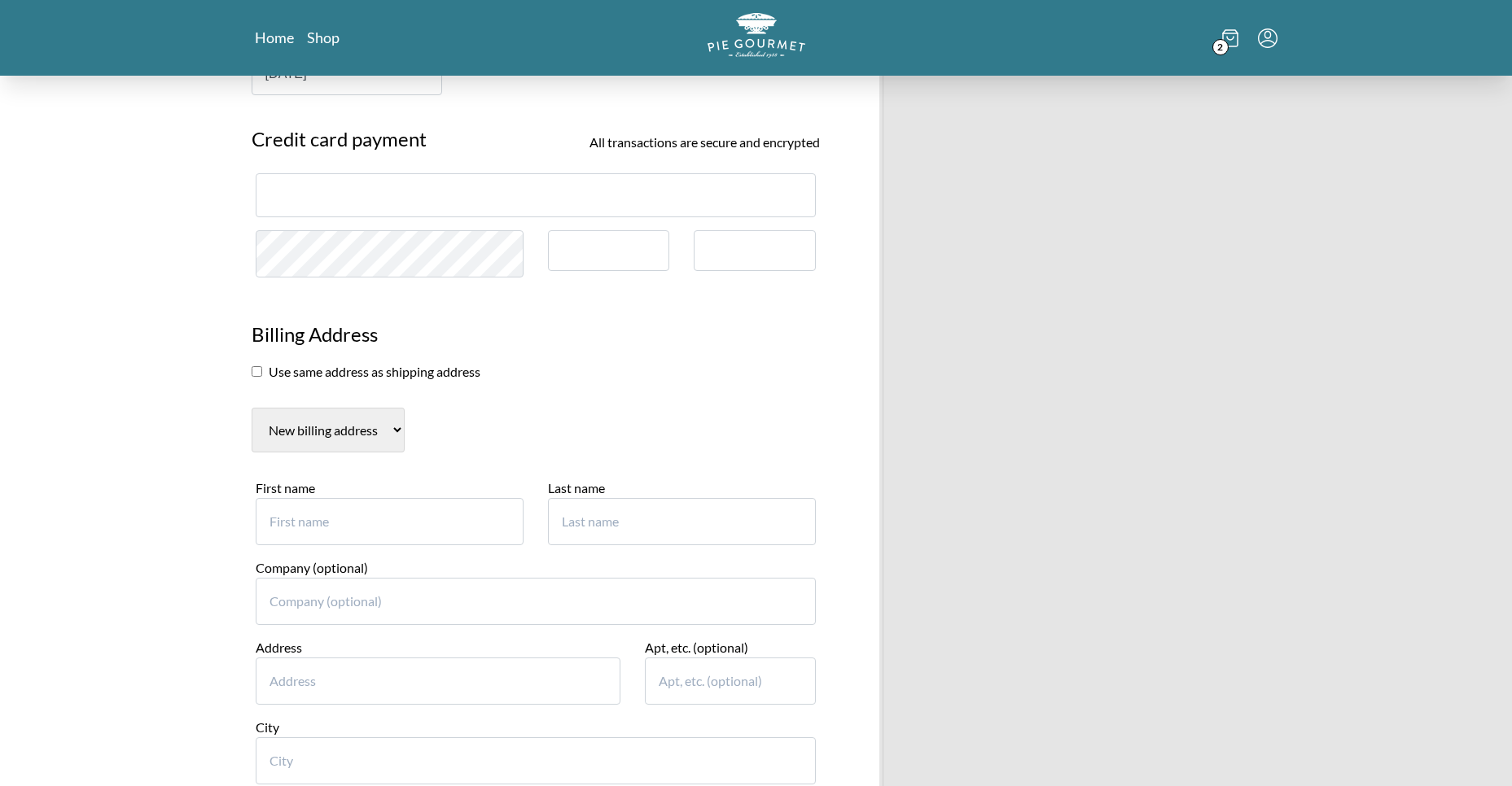
scroll to position [1415, 0]
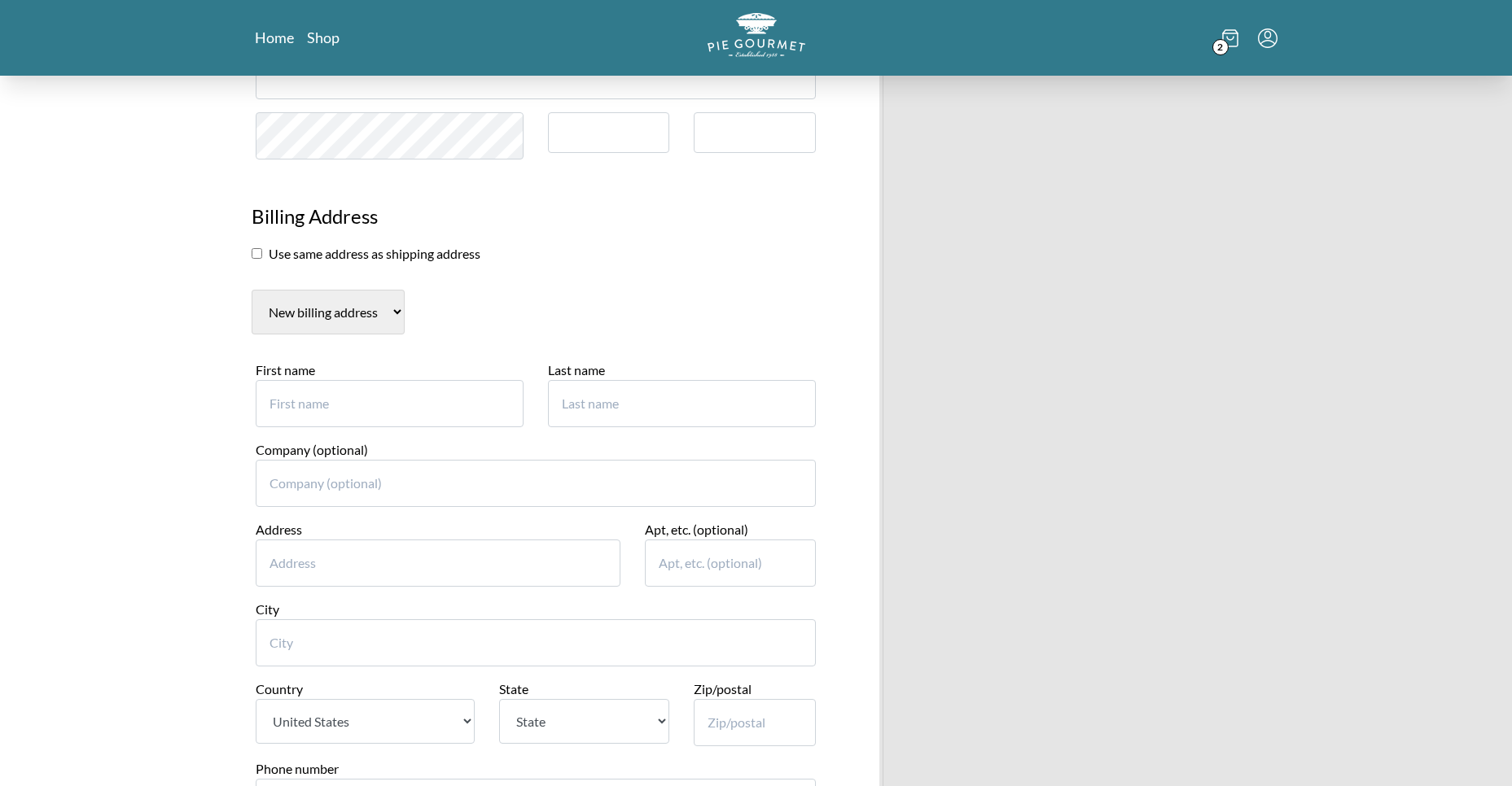
click at [306, 395] on input "First name" at bounding box center [390, 403] width 268 height 47
type input "[PERSON_NAME]"
type input "[STREET_ADDRESS]"
type input "Apt 401"
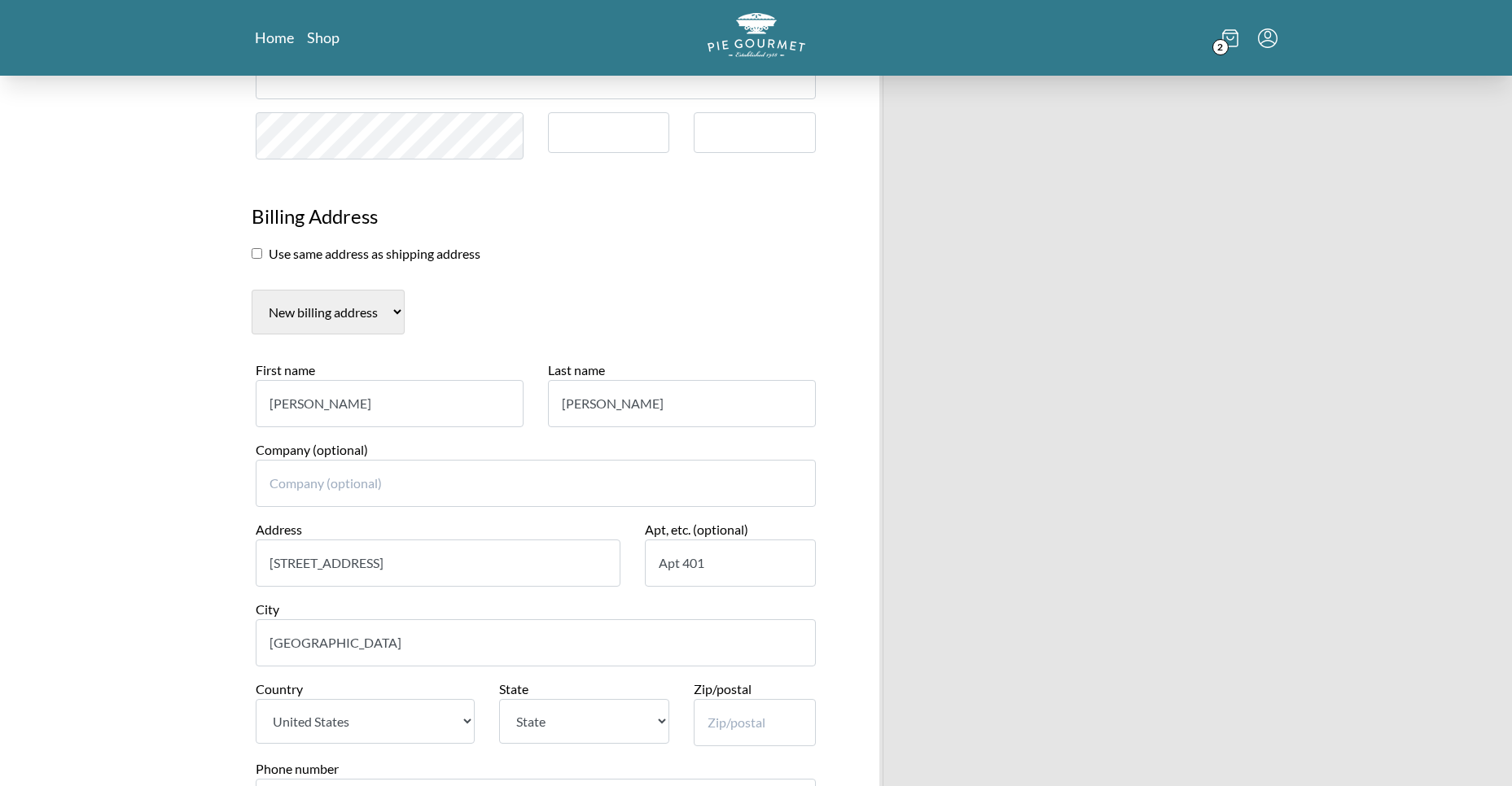
type input "[GEOGRAPHIC_DATA]"
select select "WA"
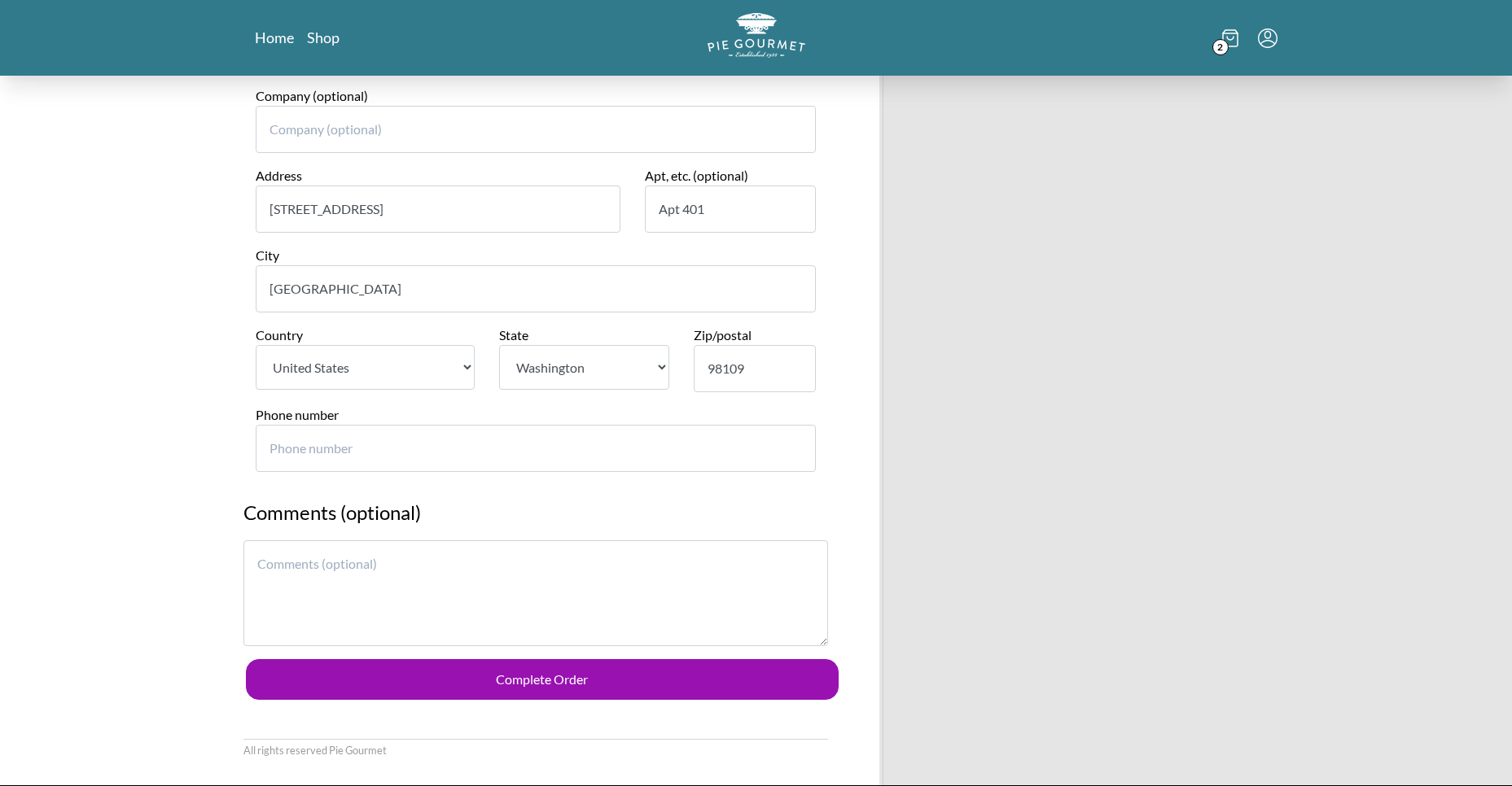
scroll to position [1887, 0]
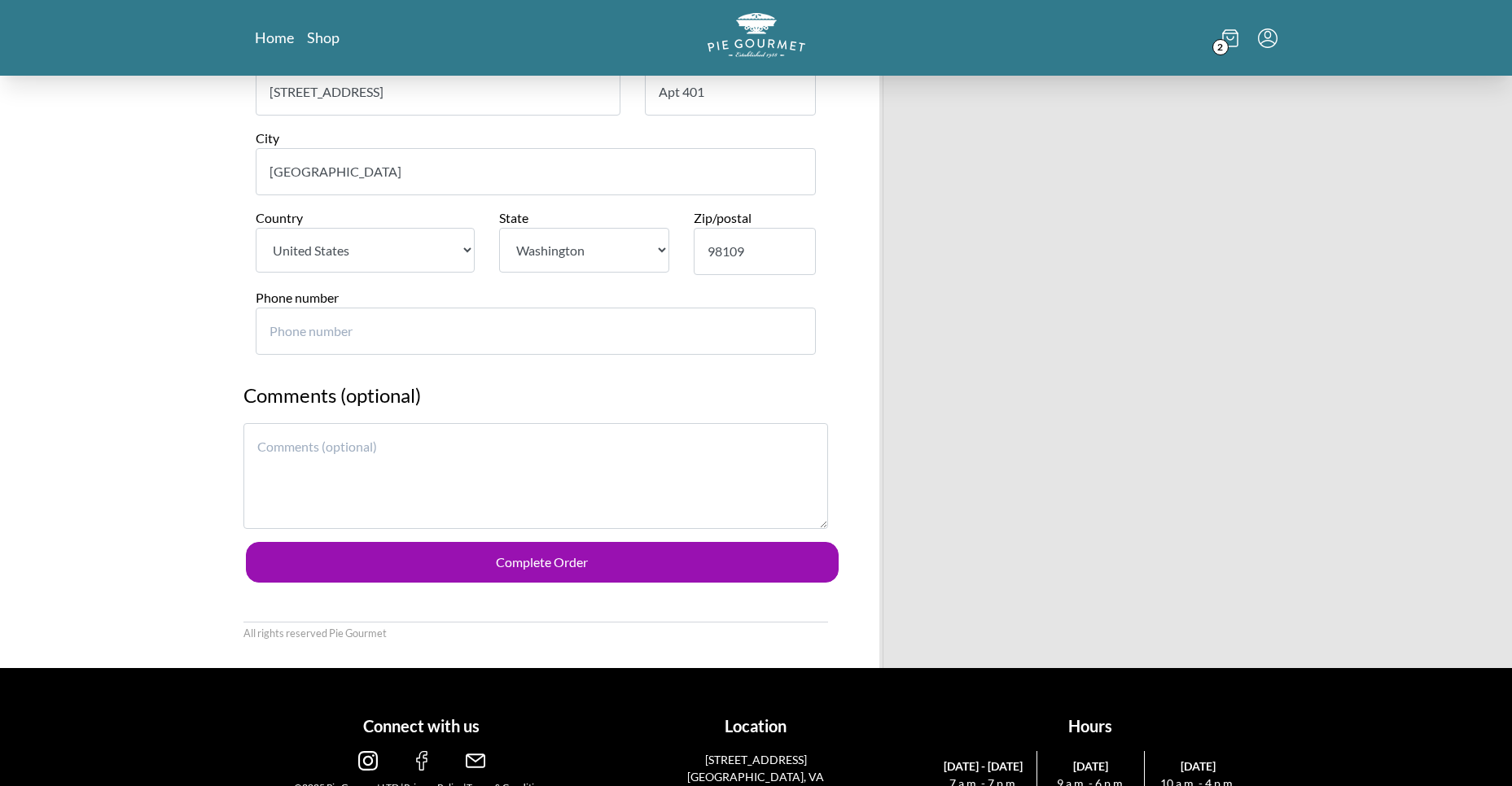
type input "98109"
click at [327, 325] on input "Phone number" at bounding box center [536, 331] width 560 height 47
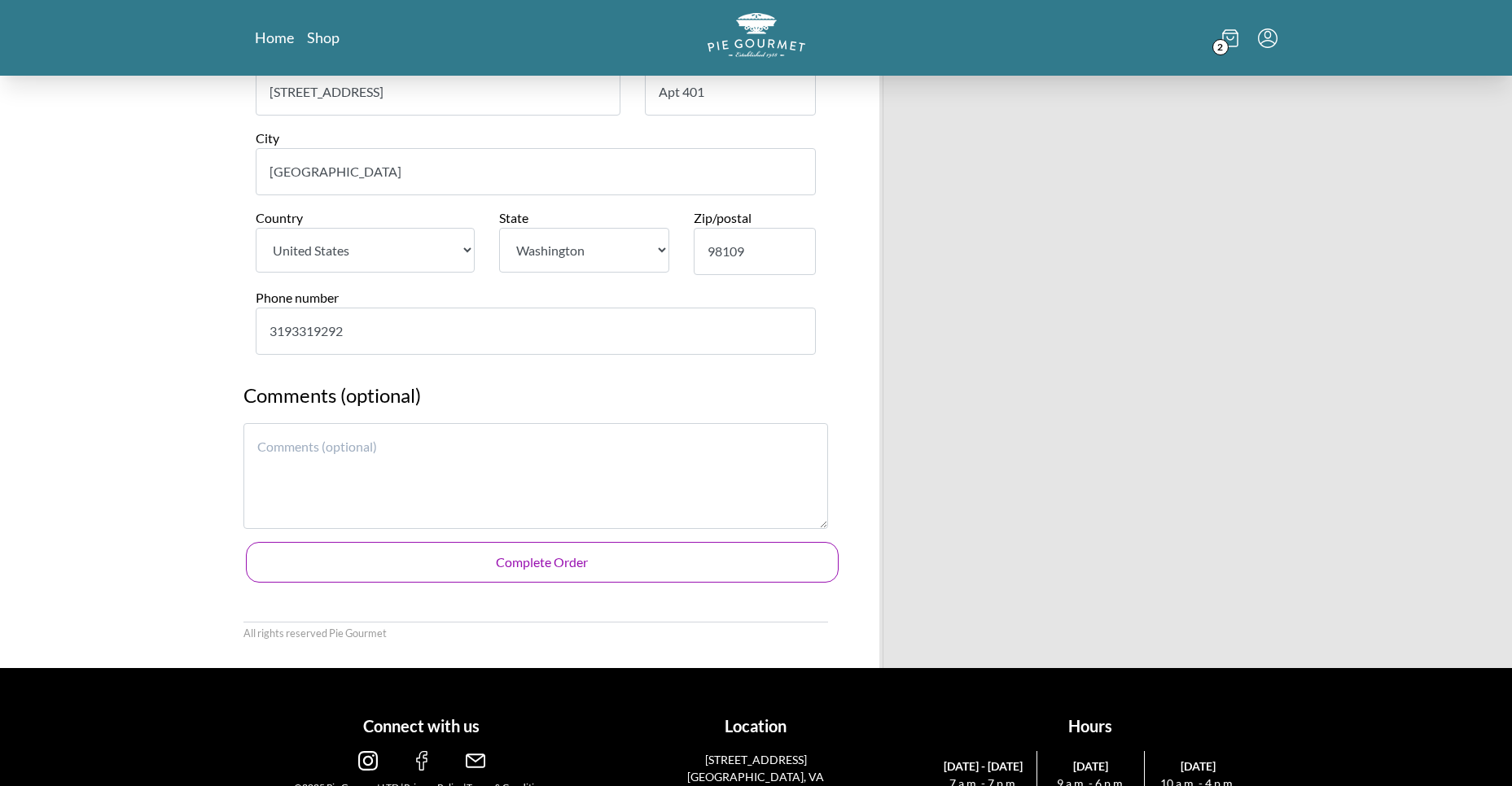
type input "3193319292"
click at [538, 560] on button "Complete Order" at bounding box center [542, 562] width 593 height 41
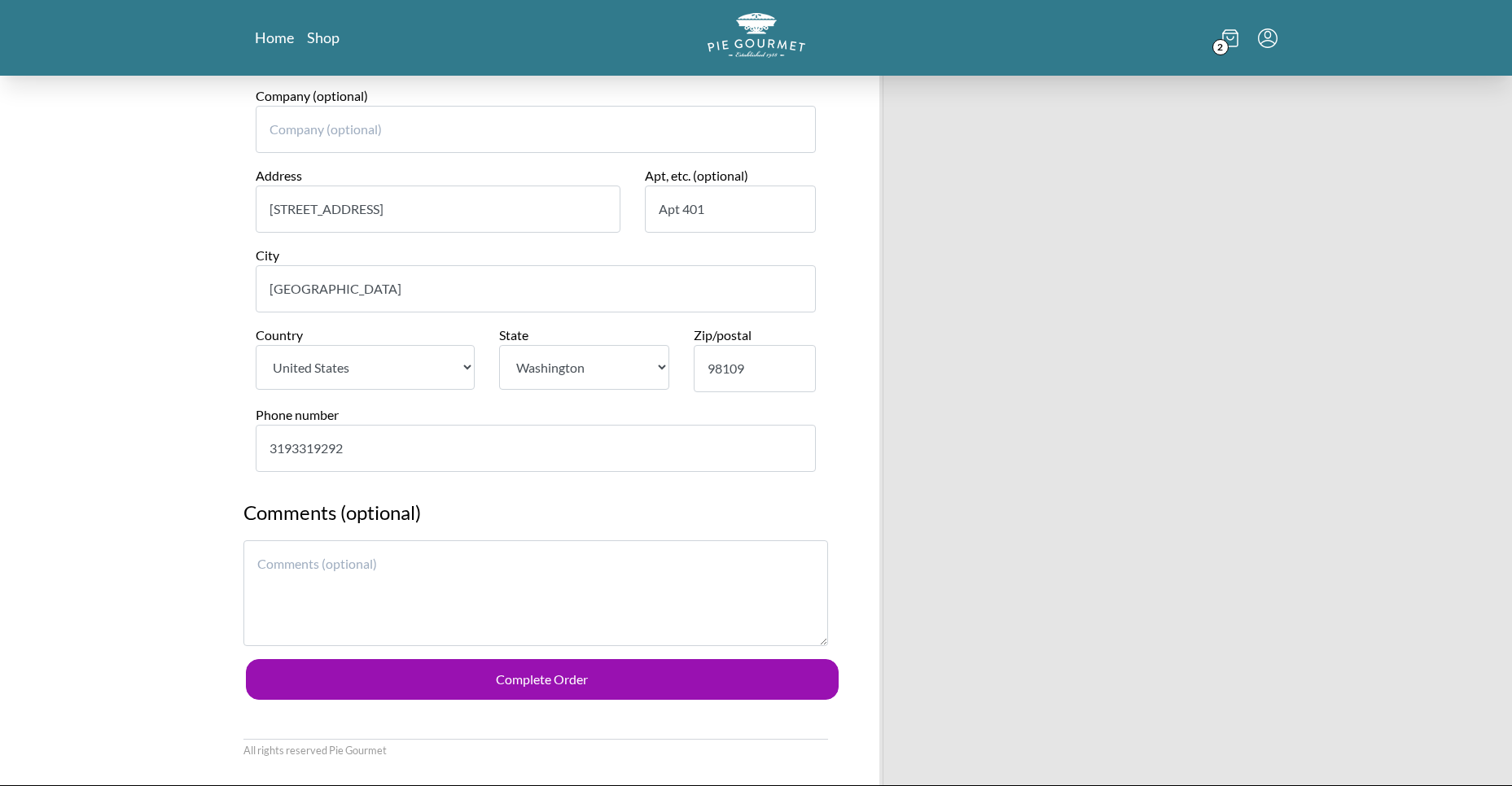
scroll to position [1935, 0]
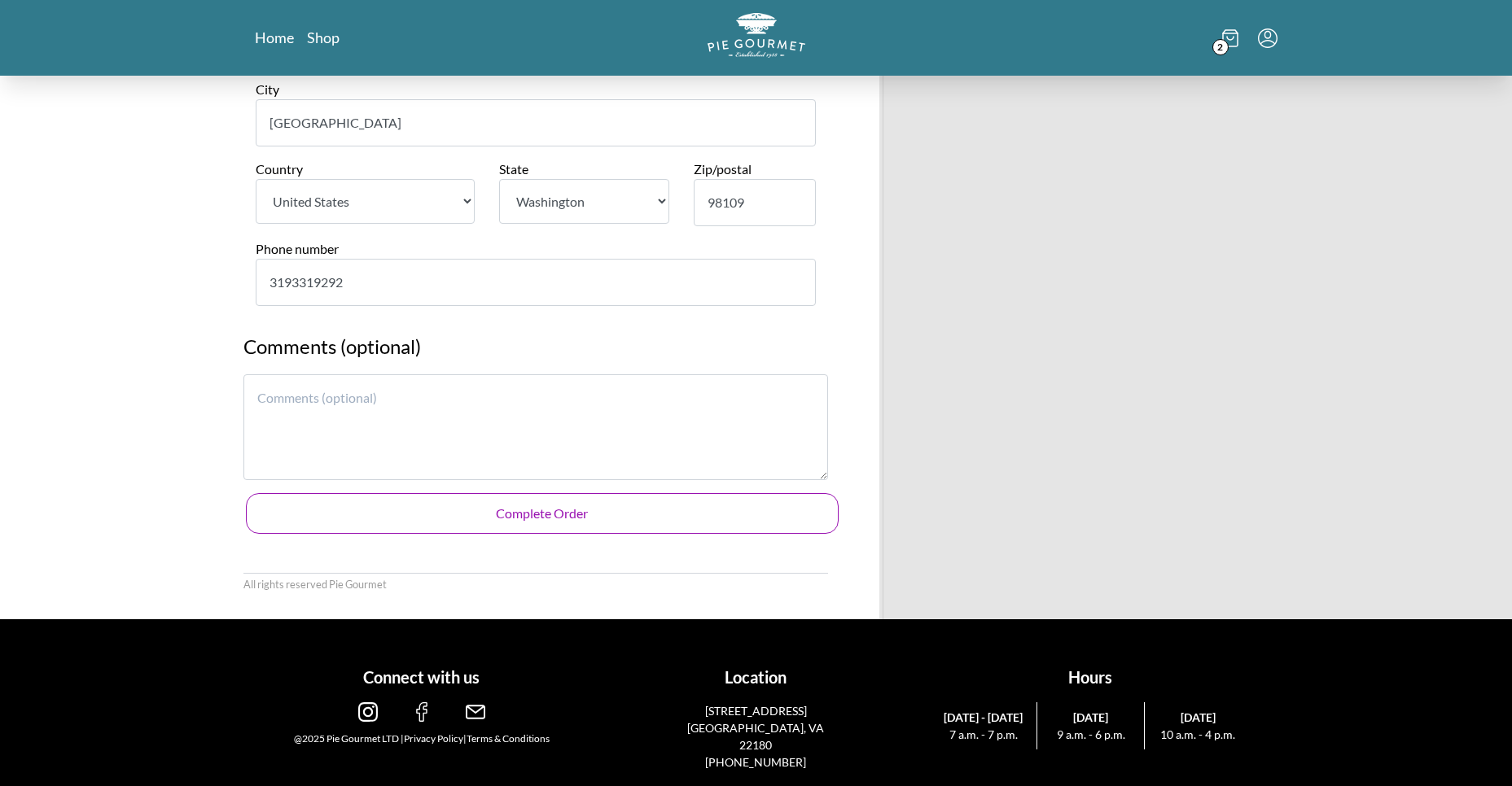
click at [619, 518] on button "Complete Order" at bounding box center [542, 513] width 593 height 41
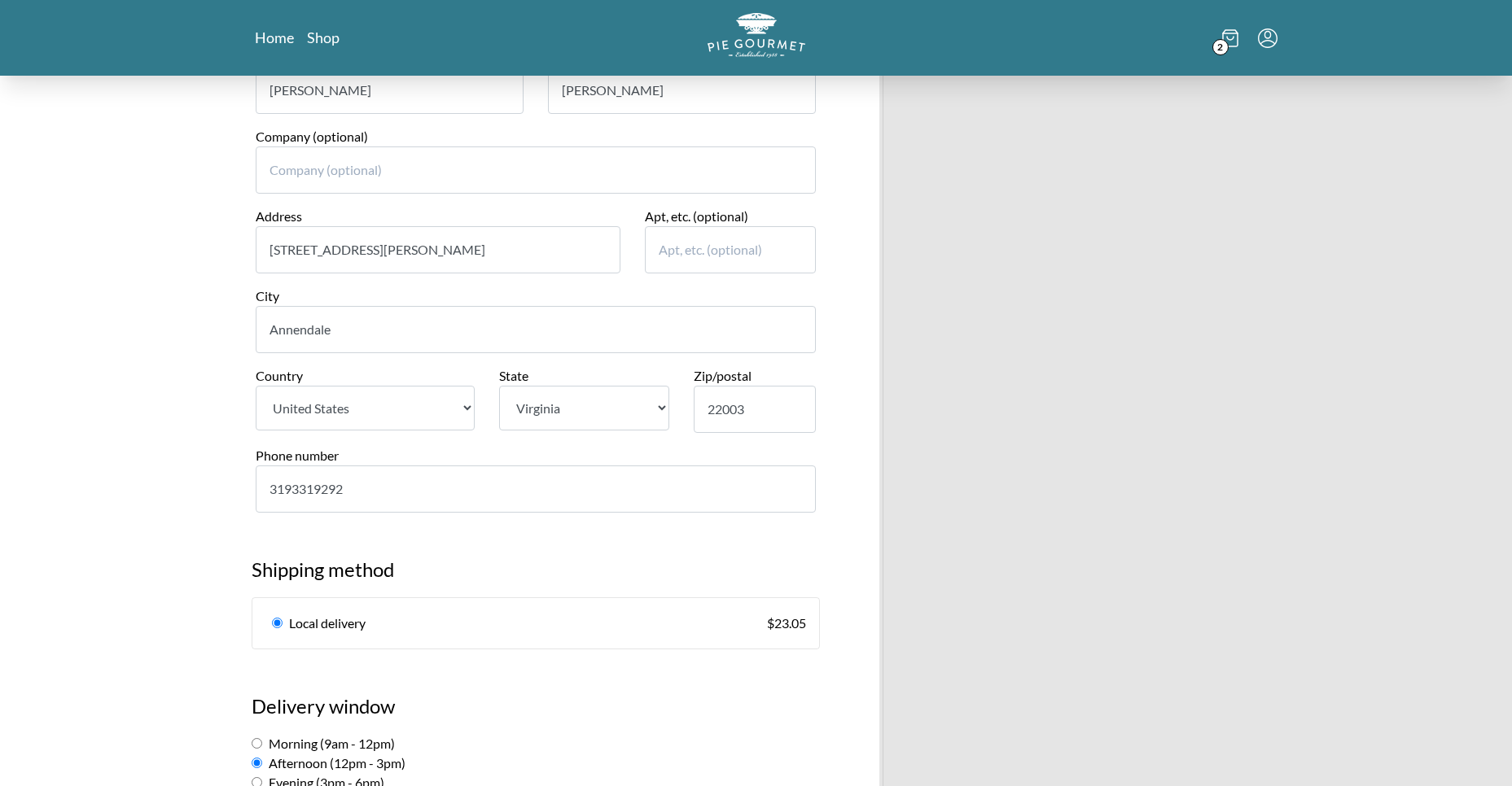
scroll to position [354, 0]
